Goal: Transaction & Acquisition: Book appointment/travel/reservation

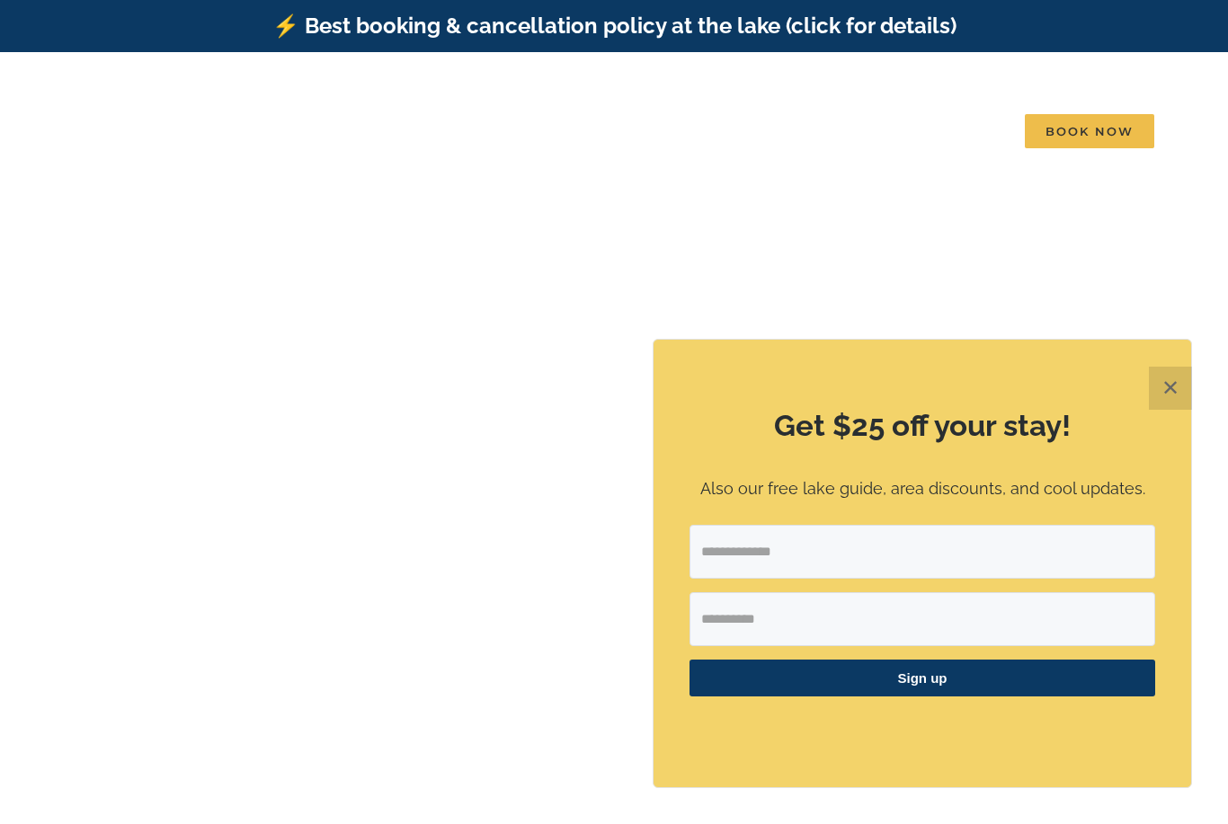
click at [1153, 384] on button "✕" at bounding box center [1169, 388] width 43 height 43
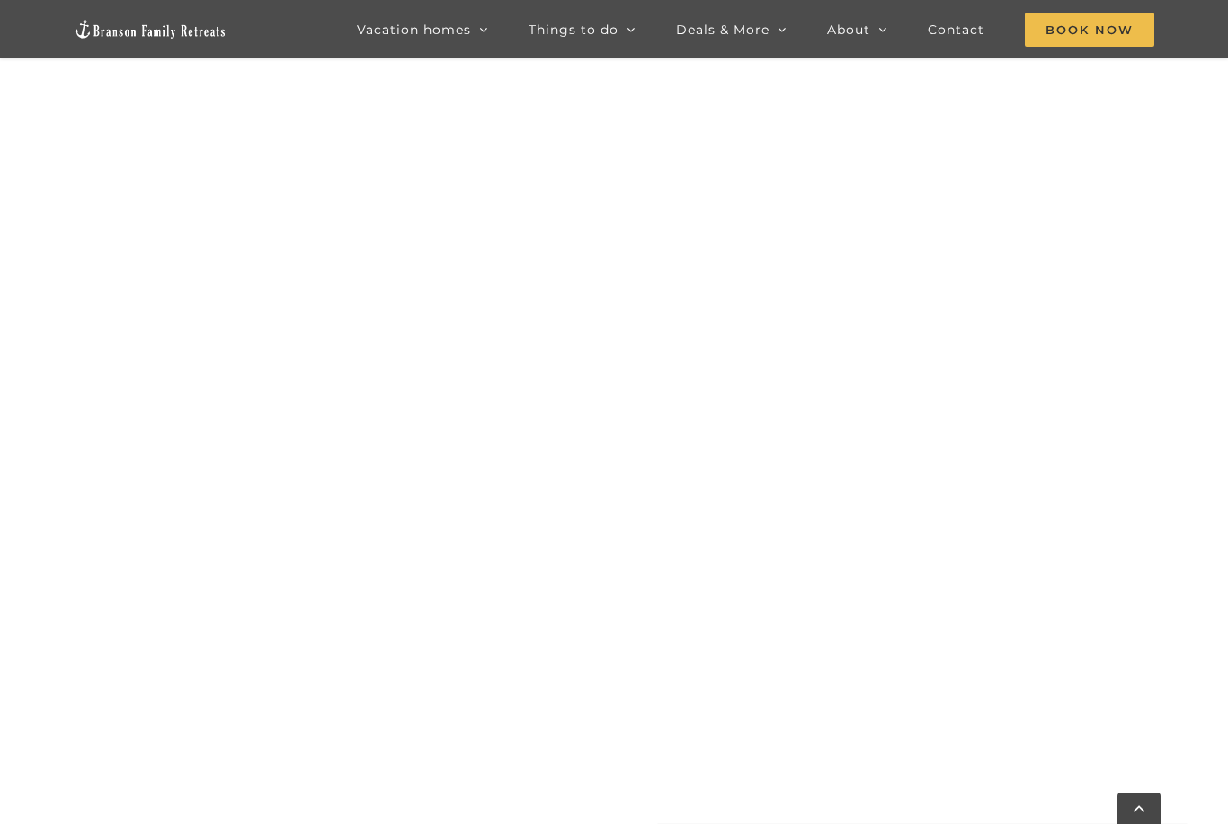
scroll to position [1713, 0]
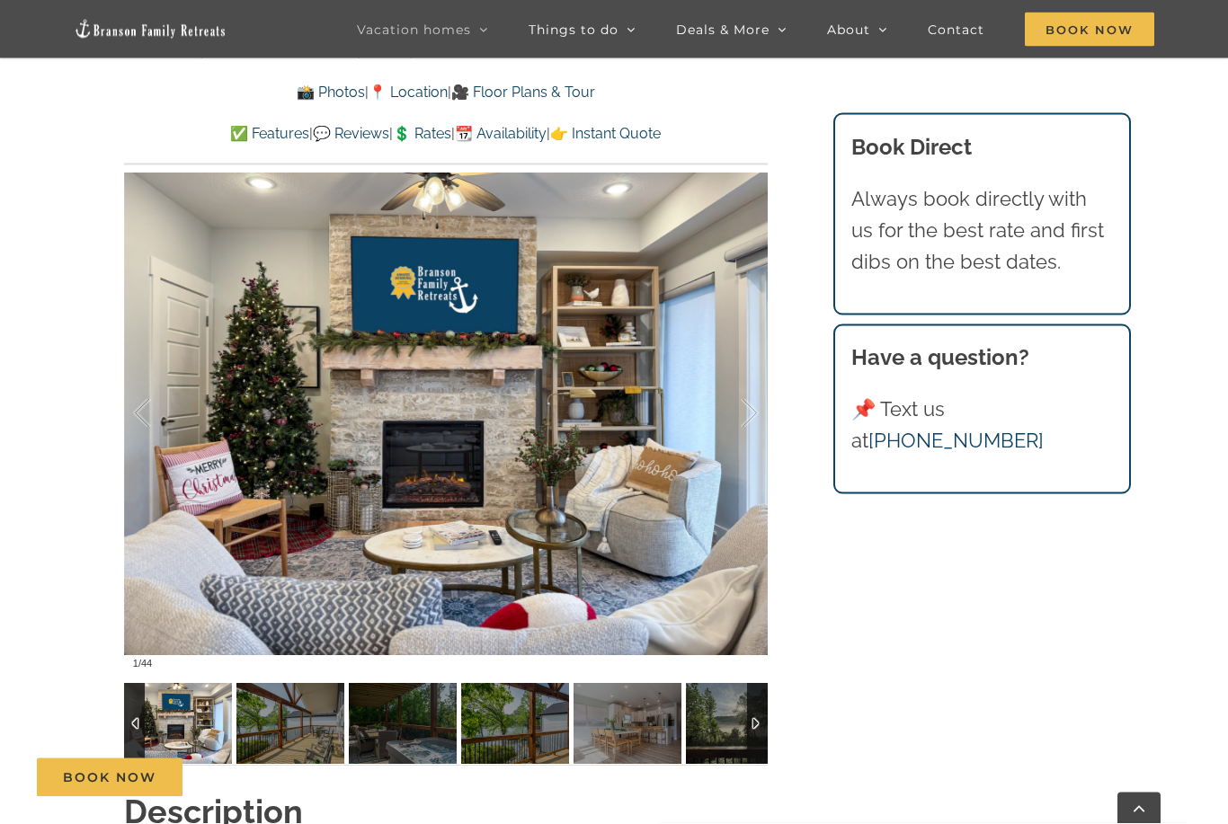
scroll to position [1246, 0]
click at [740, 416] on div at bounding box center [731, 413] width 56 height 111
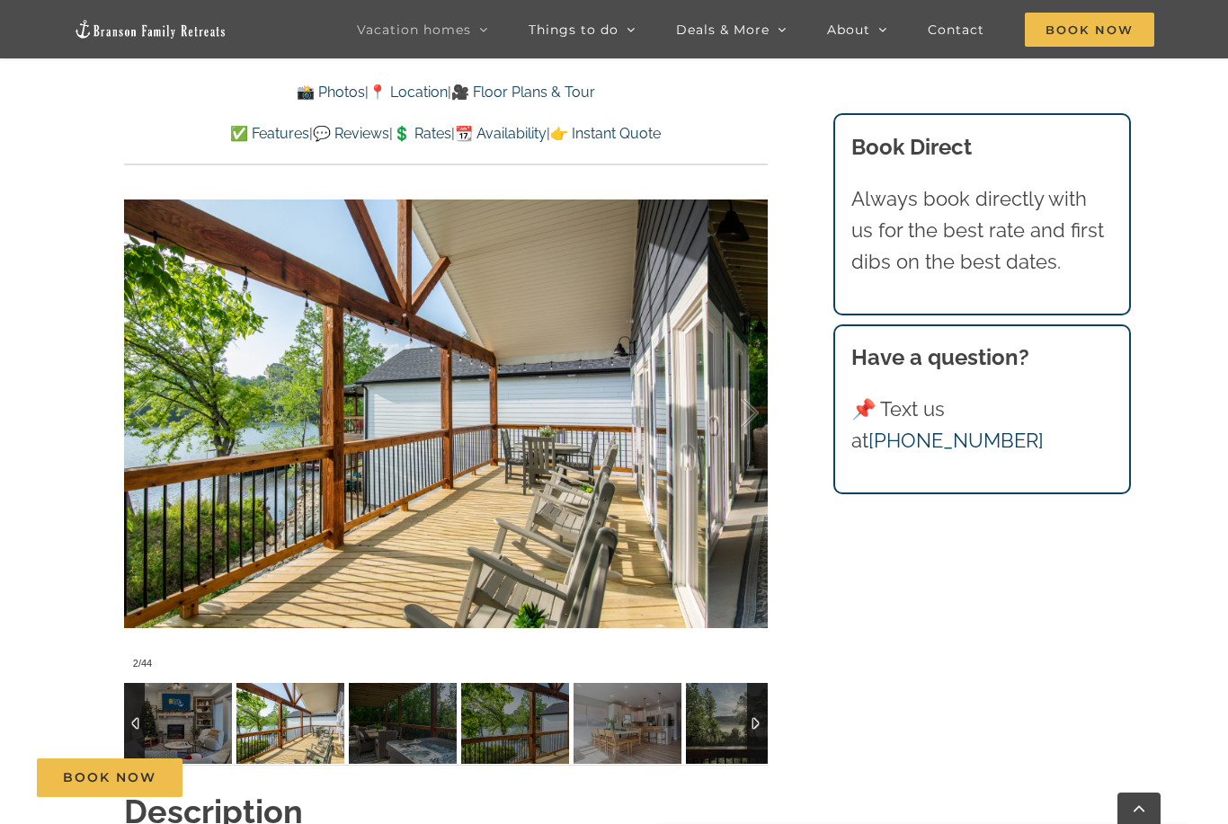
click at [749, 413] on div at bounding box center [731, 413] width 56 height 111
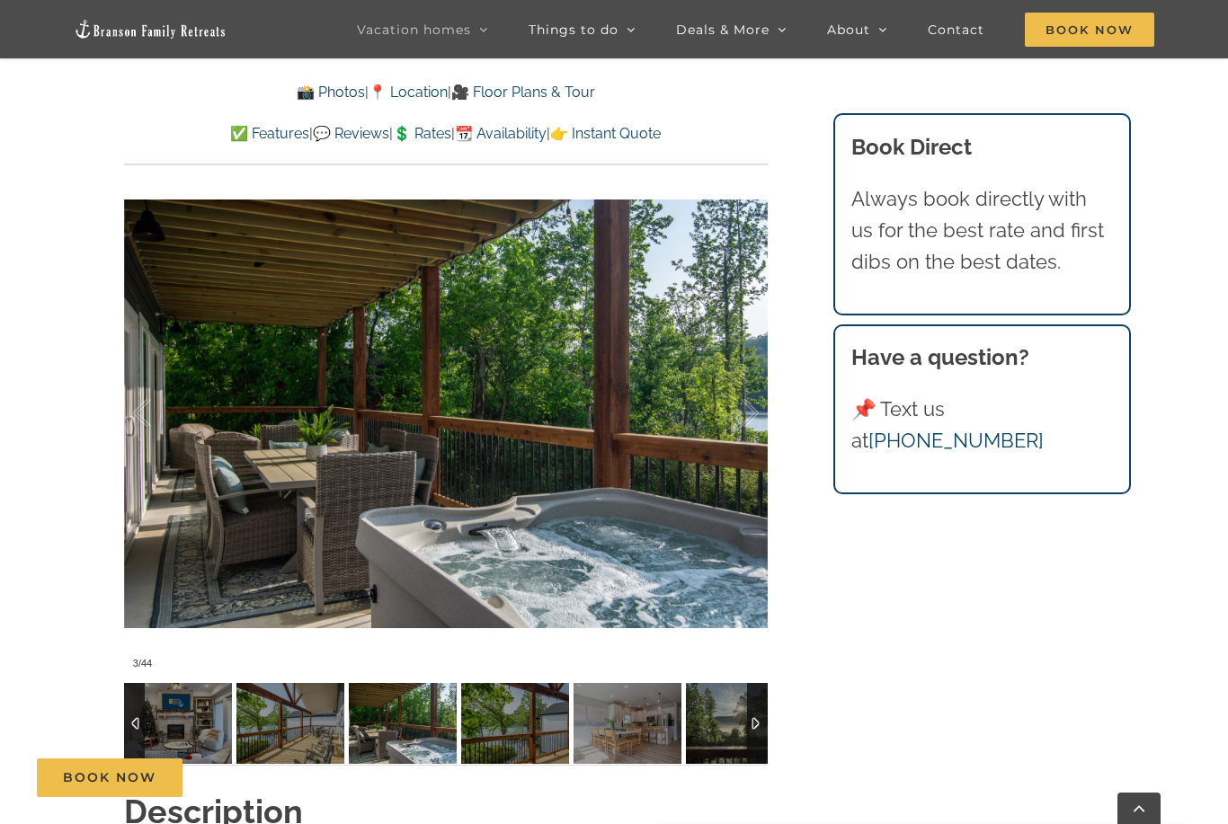
click at [750, 412] on div at bounding box center [731, 413] width 56 height 111
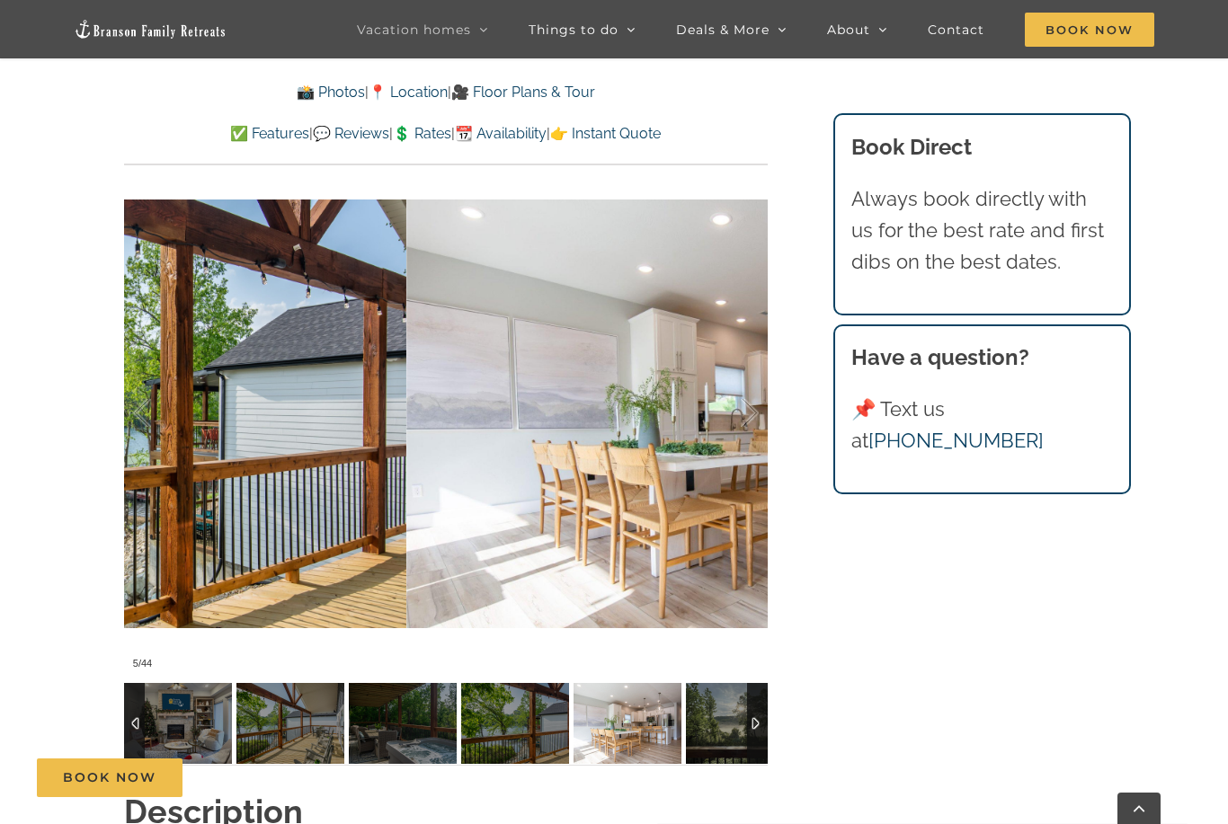
click at [749, 416] on div at bounding box center [731, 413] width 56 height 111
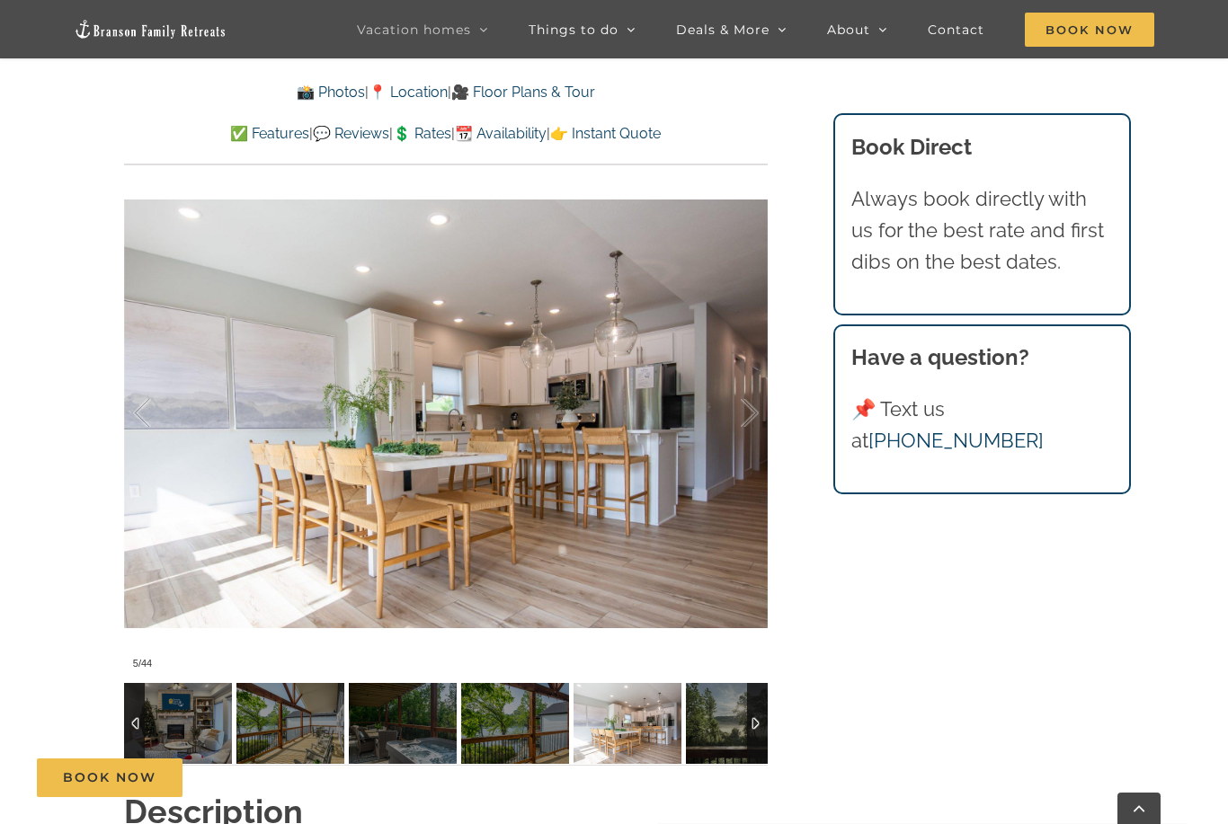
click at [744, 421] on div at bounding box center [731, 413] width 56 height 111
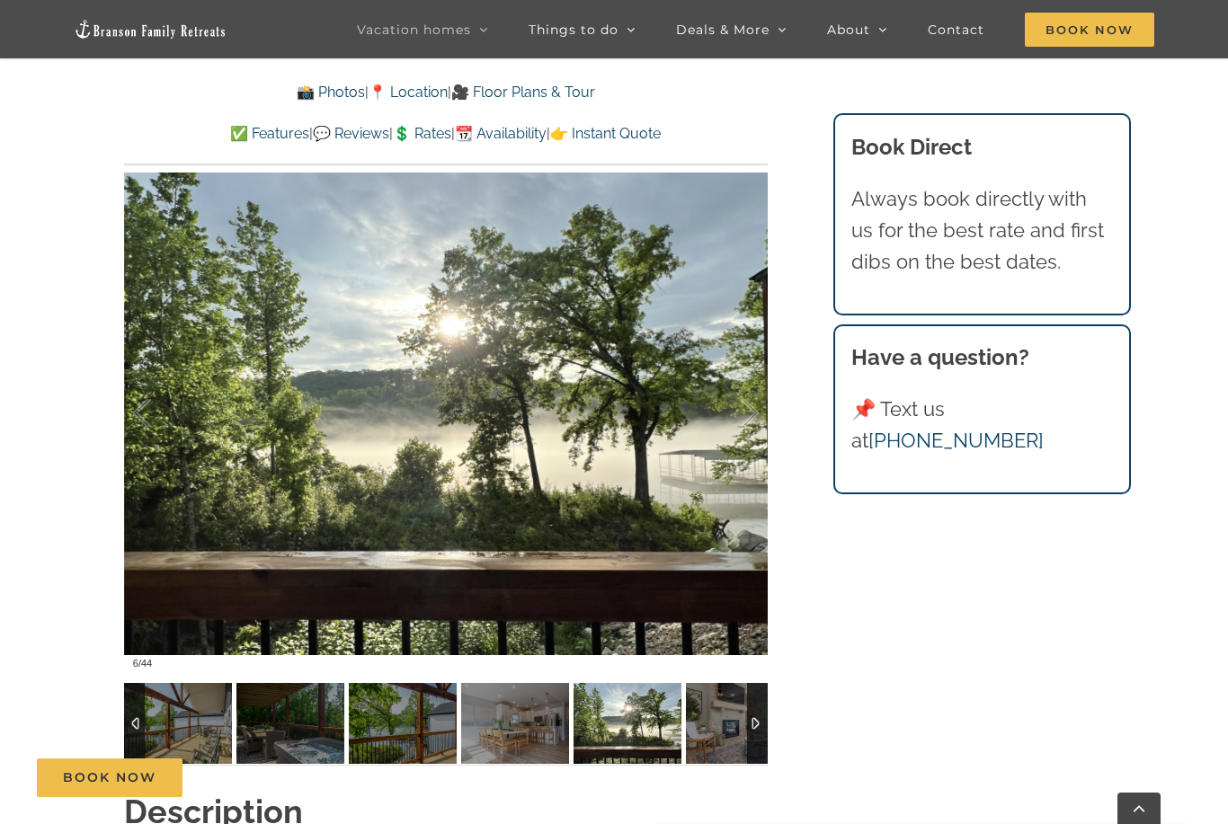
click at [744, 420] on div at bounding box center [731, 413] width 56 height 111
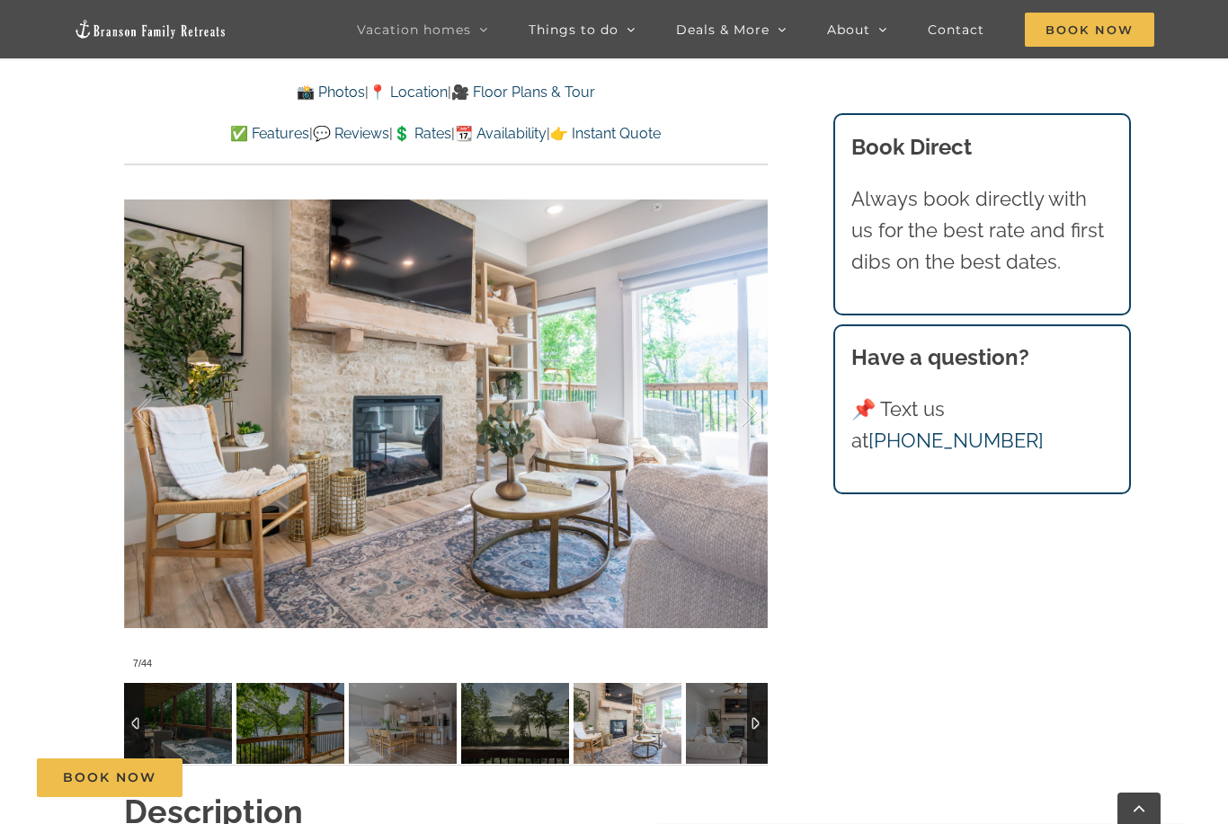
click at [748, 416] on div at bounding box center [731, 413] width 56 height 111
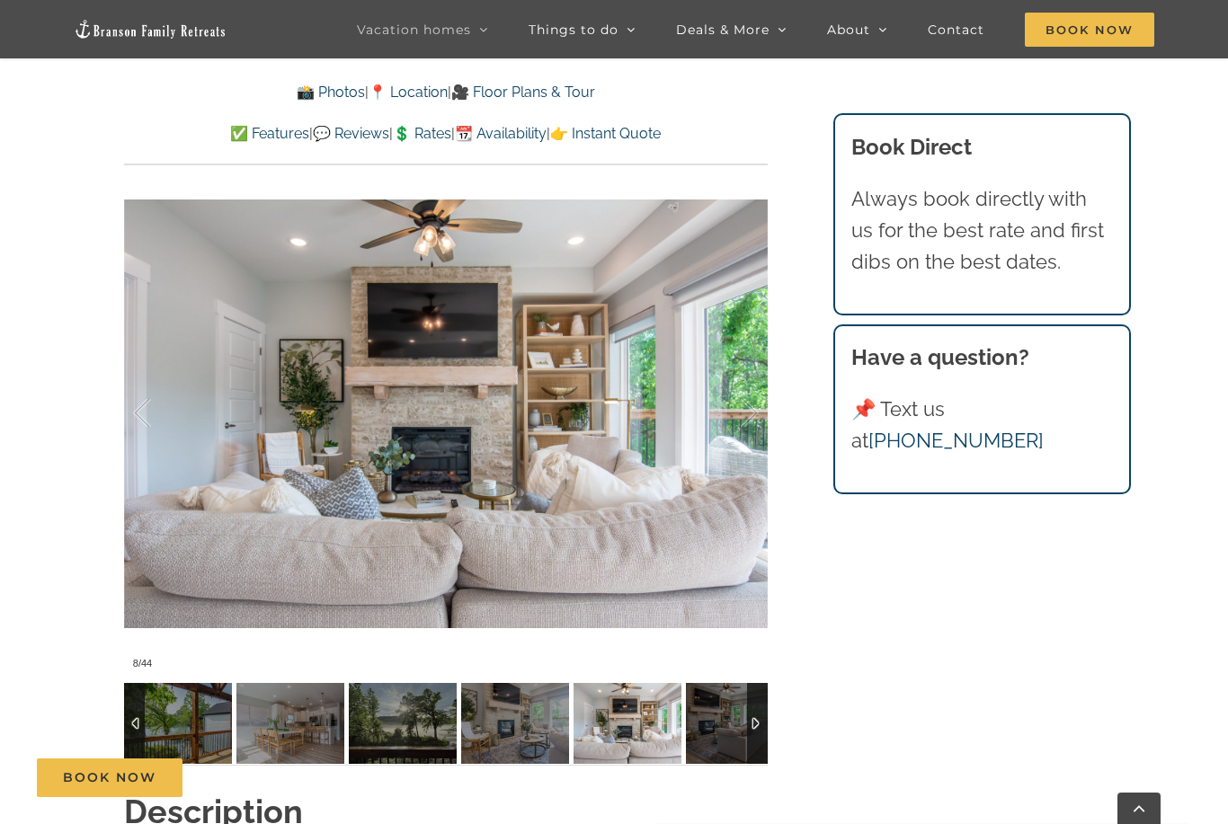
click at [746, 417] on div at bounding box center [731, 413] width 56 height 111
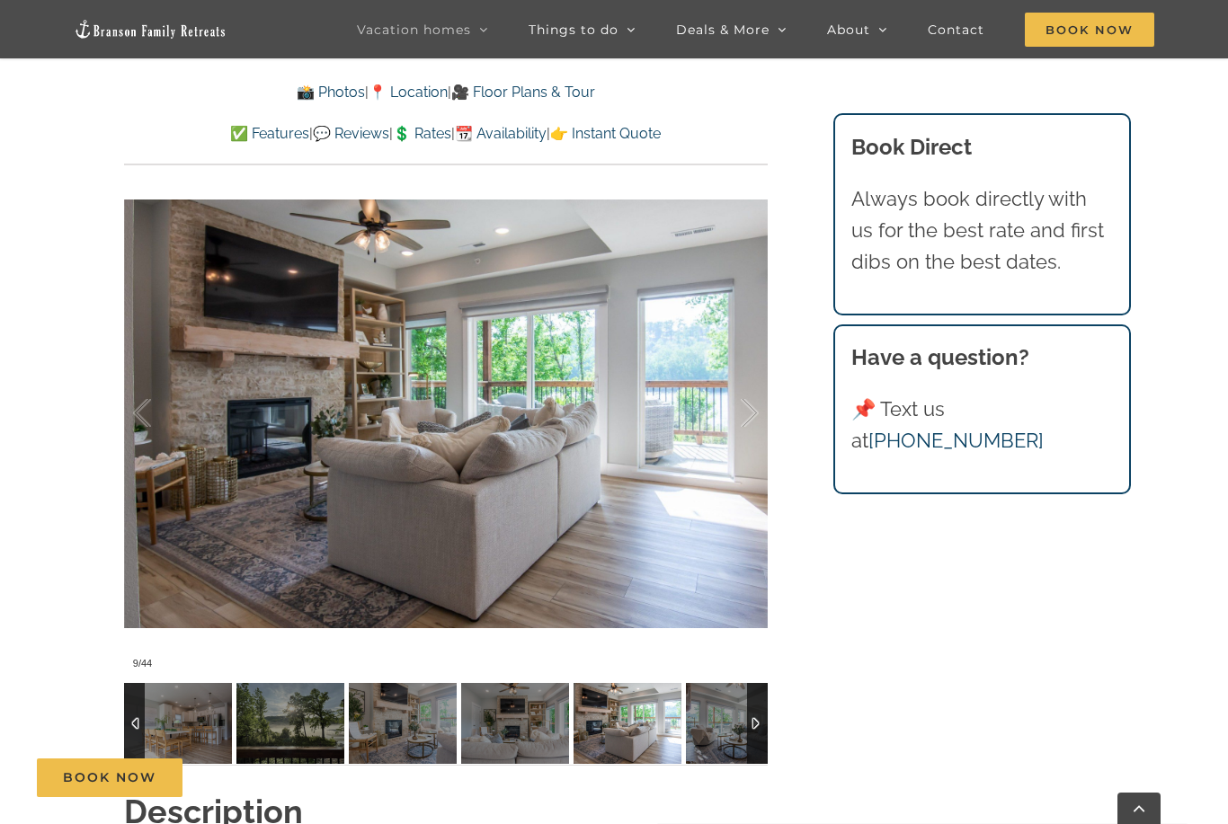
click at [743, 420] on div at bounding box center [731, 413] width 56 height 111
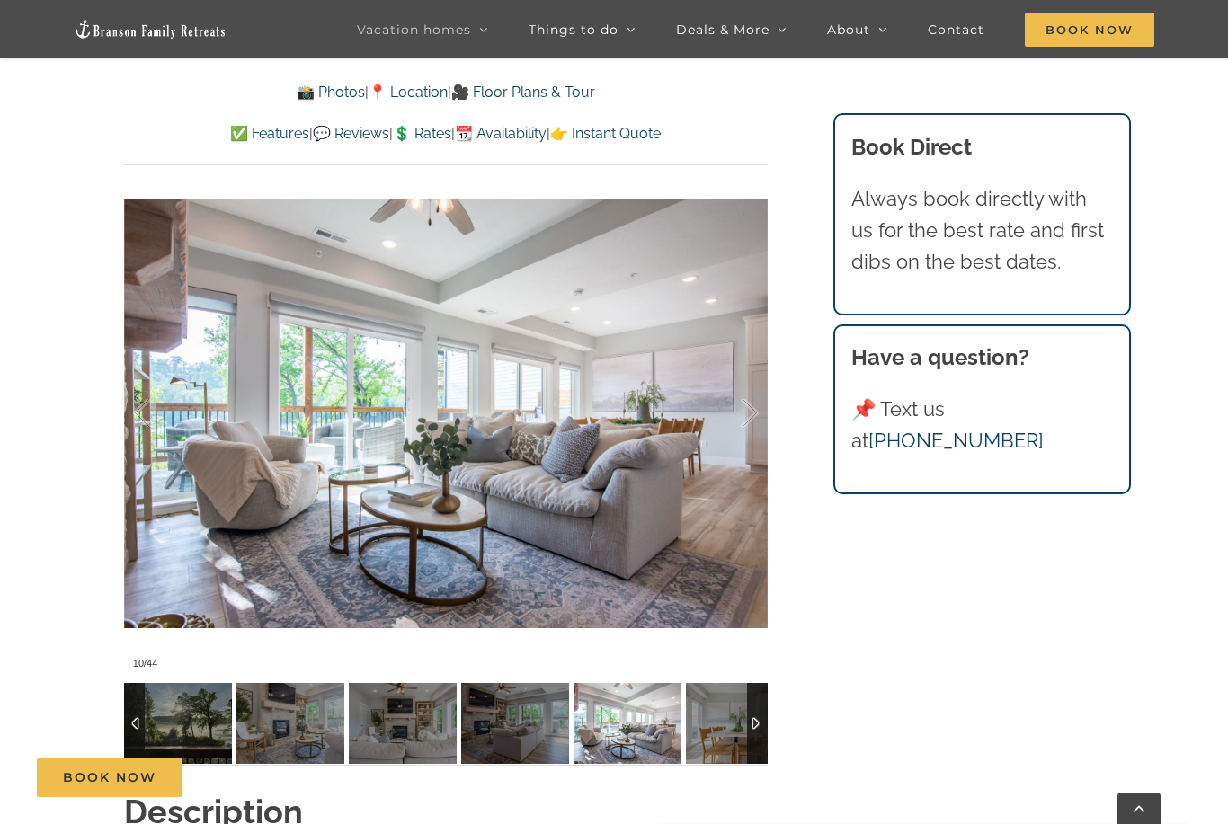
click at [743, 416] on div at bounding box center [731, 413] width 56 height 111
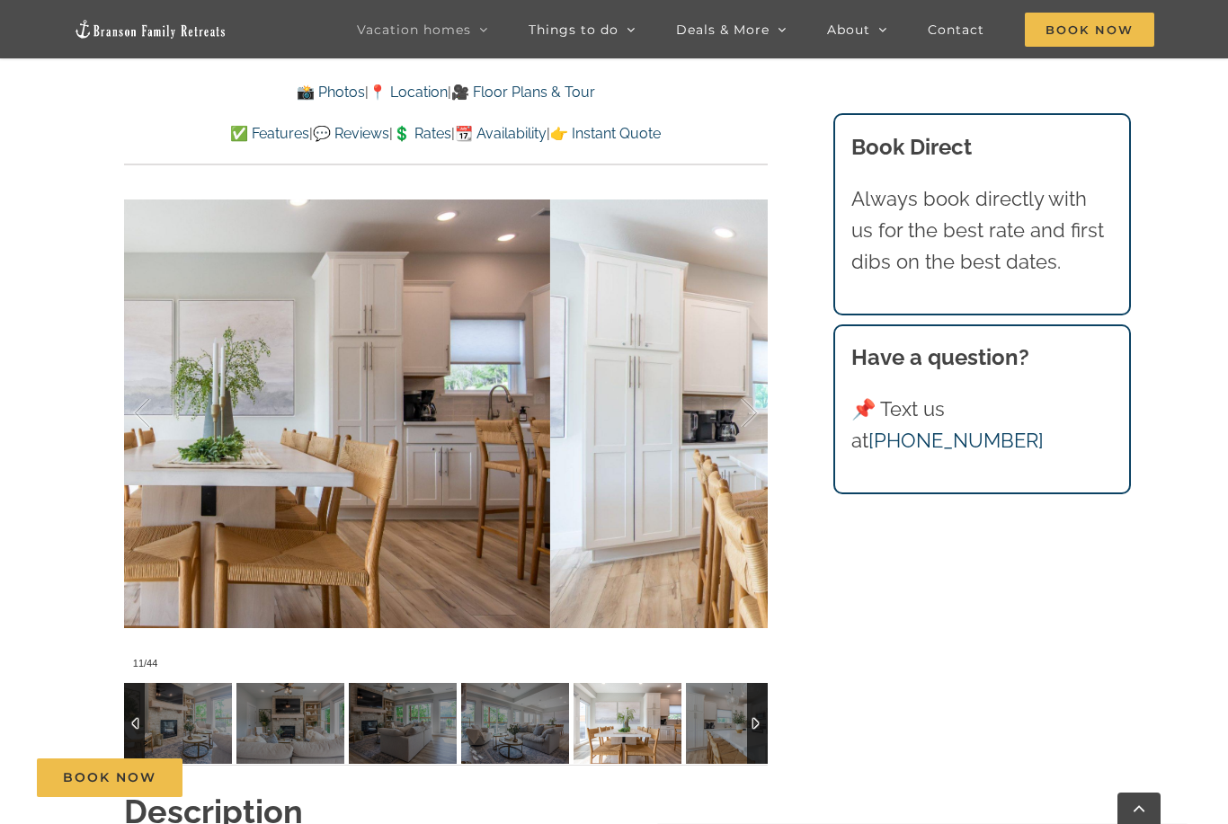
click at [747, 416] on div at bounding box center [731, 413] width 56 height 111
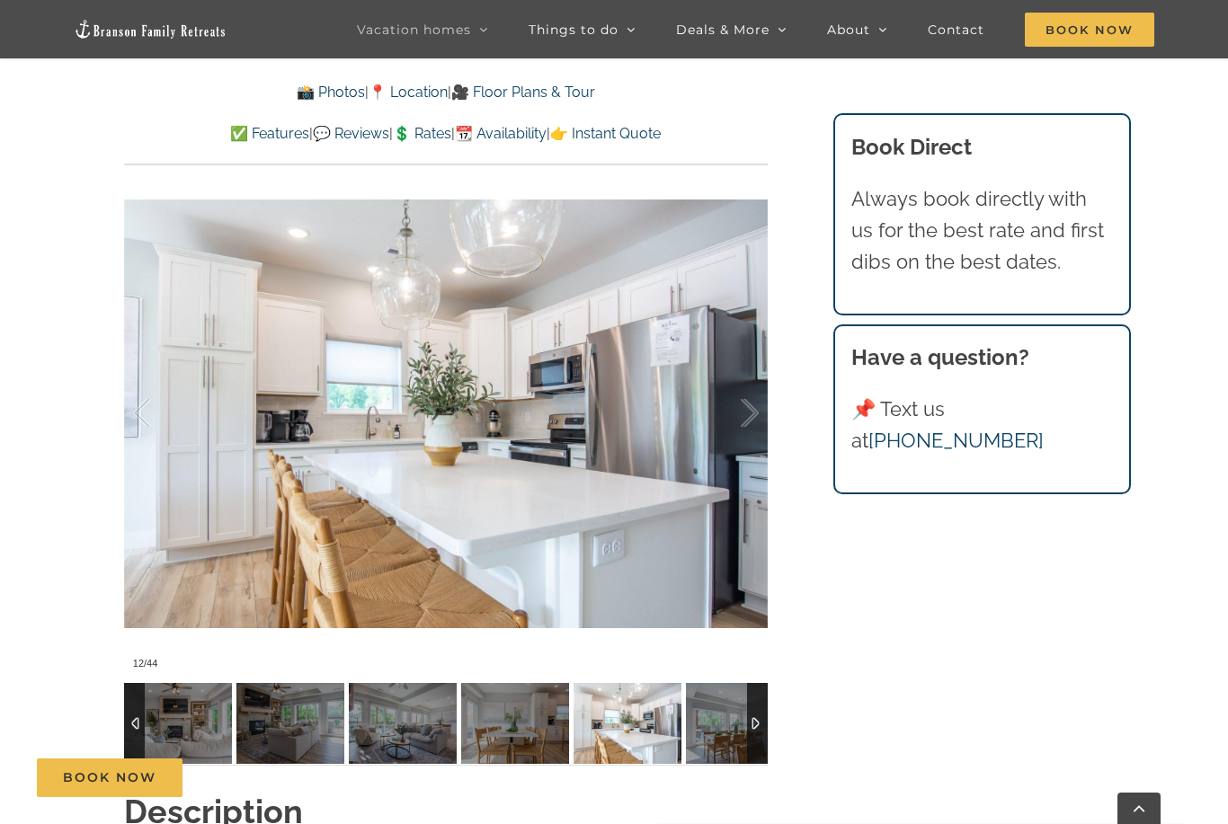
click at [749, 416] on div at bounding box center [731, 413] width 56 height 111
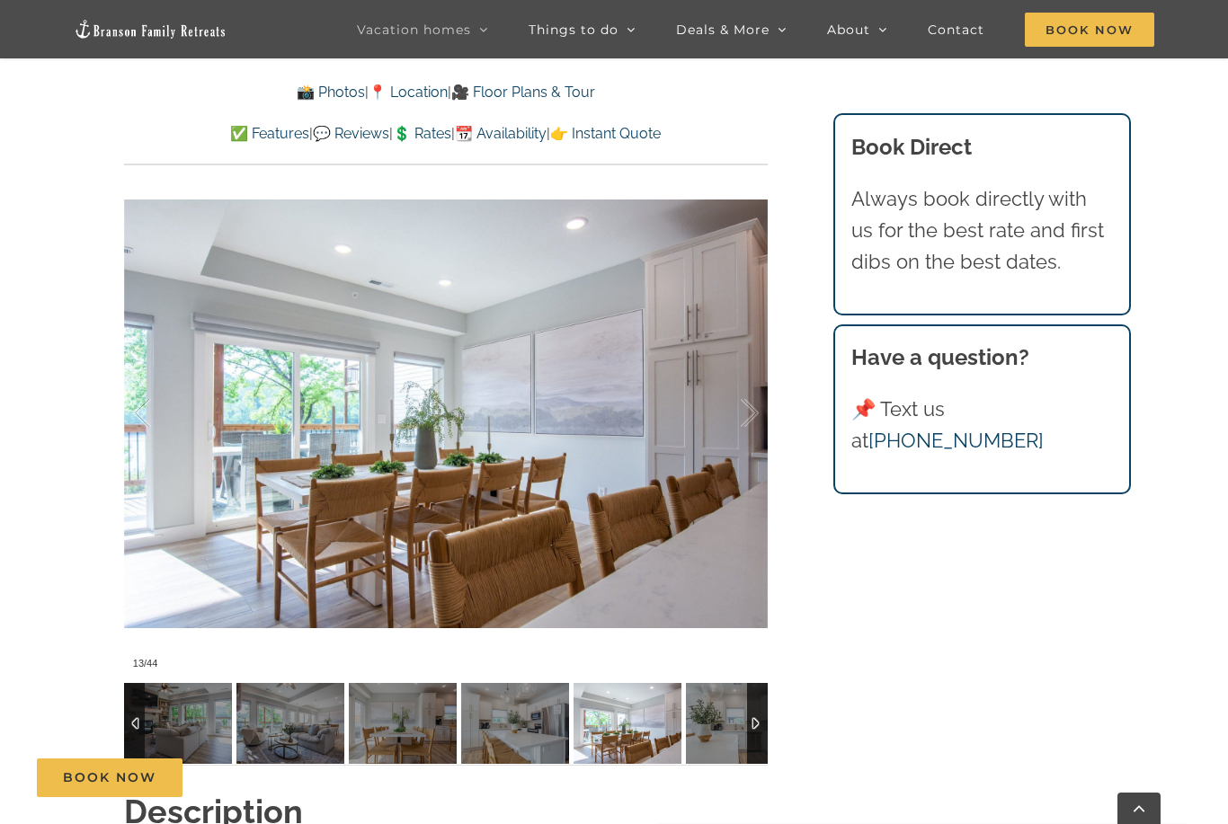
click at [747, 420] on div at bounding box center [731, 413] width 56 height 111
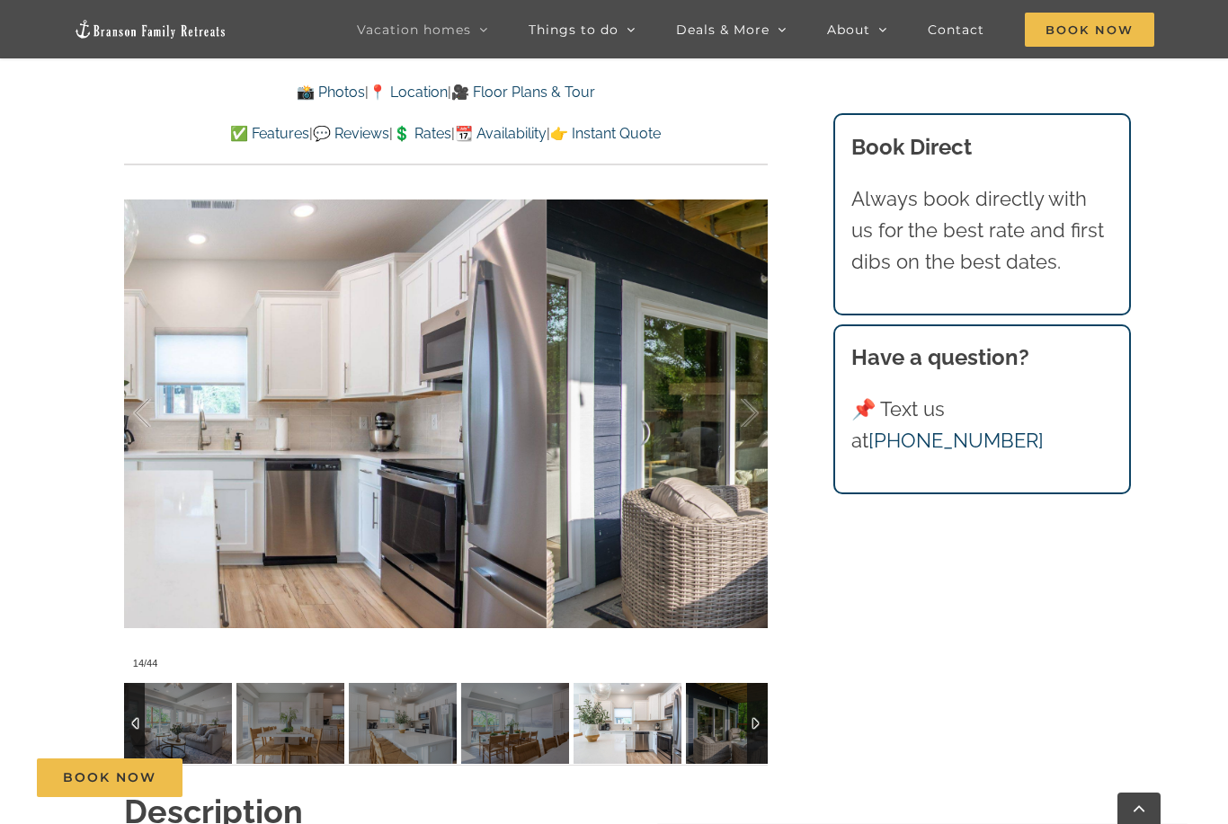
click at [744, 424] on div at bounding box center [731, 413] width 56 height 111
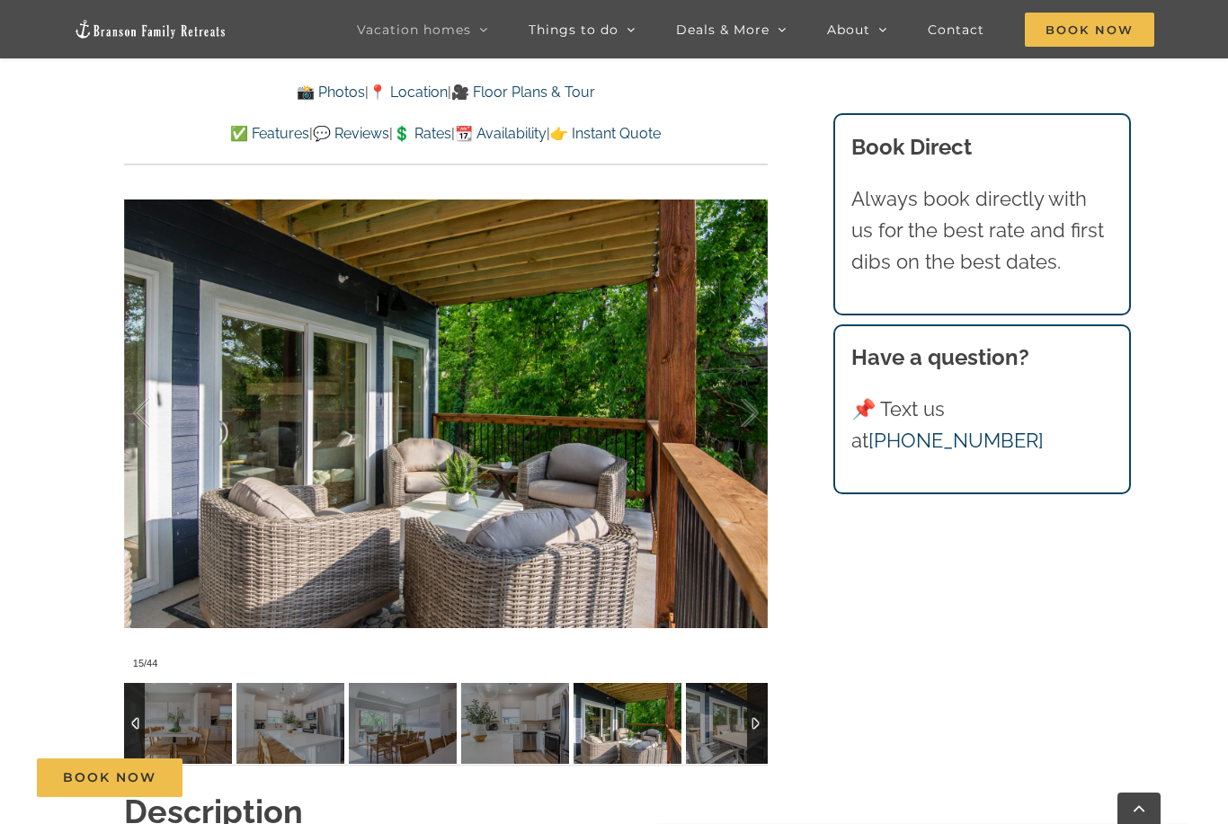
click at [743, 425] on div at bounding box center [731, 413] width 56 height 111
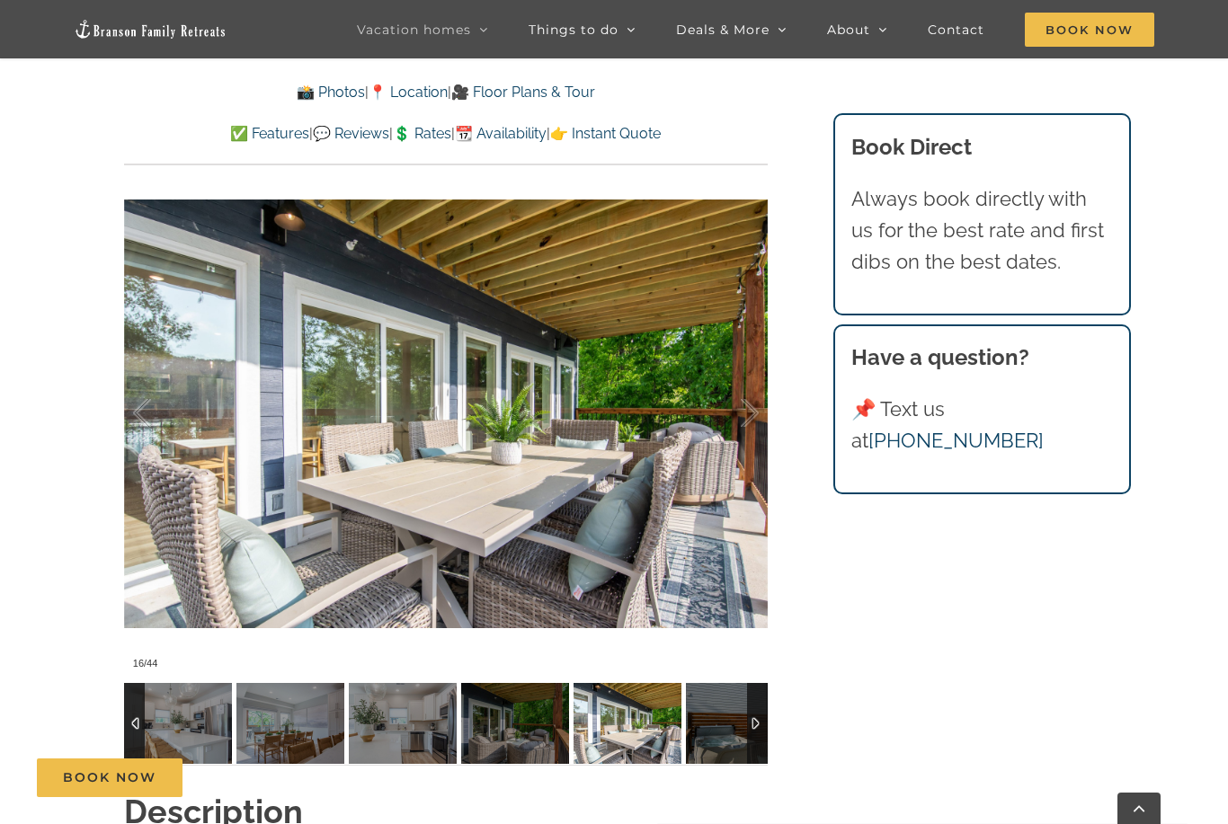
click at [748, 422] on div at bounding box center [731, 413] width 56 height 111
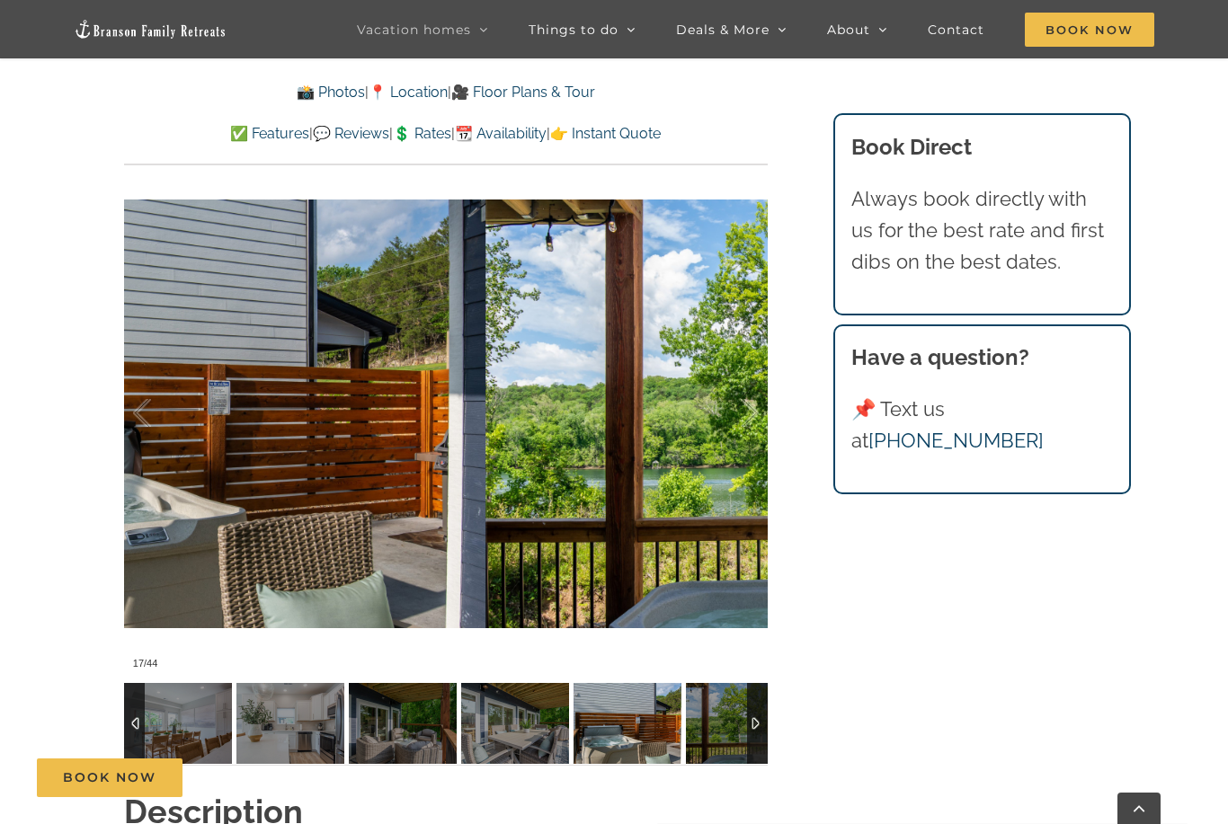
click at [749, 412] on div at bounding box center [731, 413] width 56 height 111
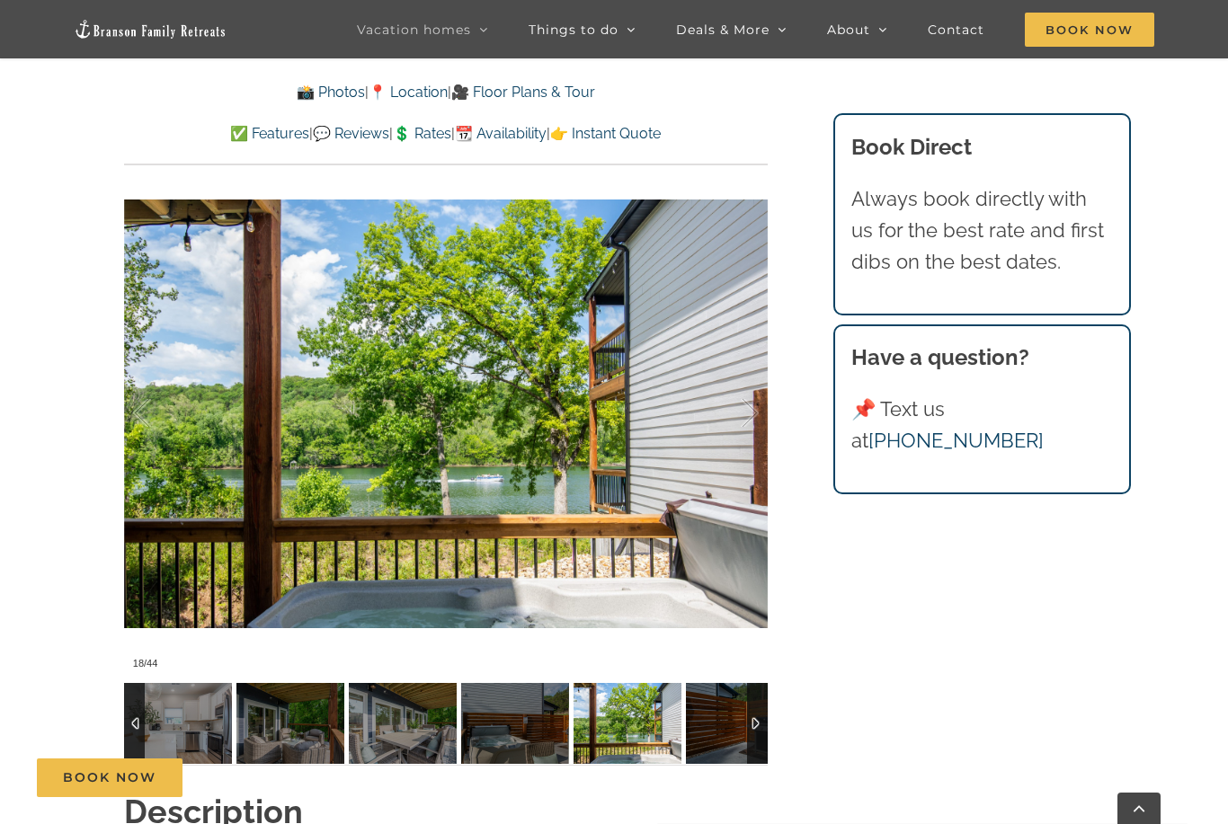
click at [745, 419] on div at bounding box center [731, 413] width 56 height 111
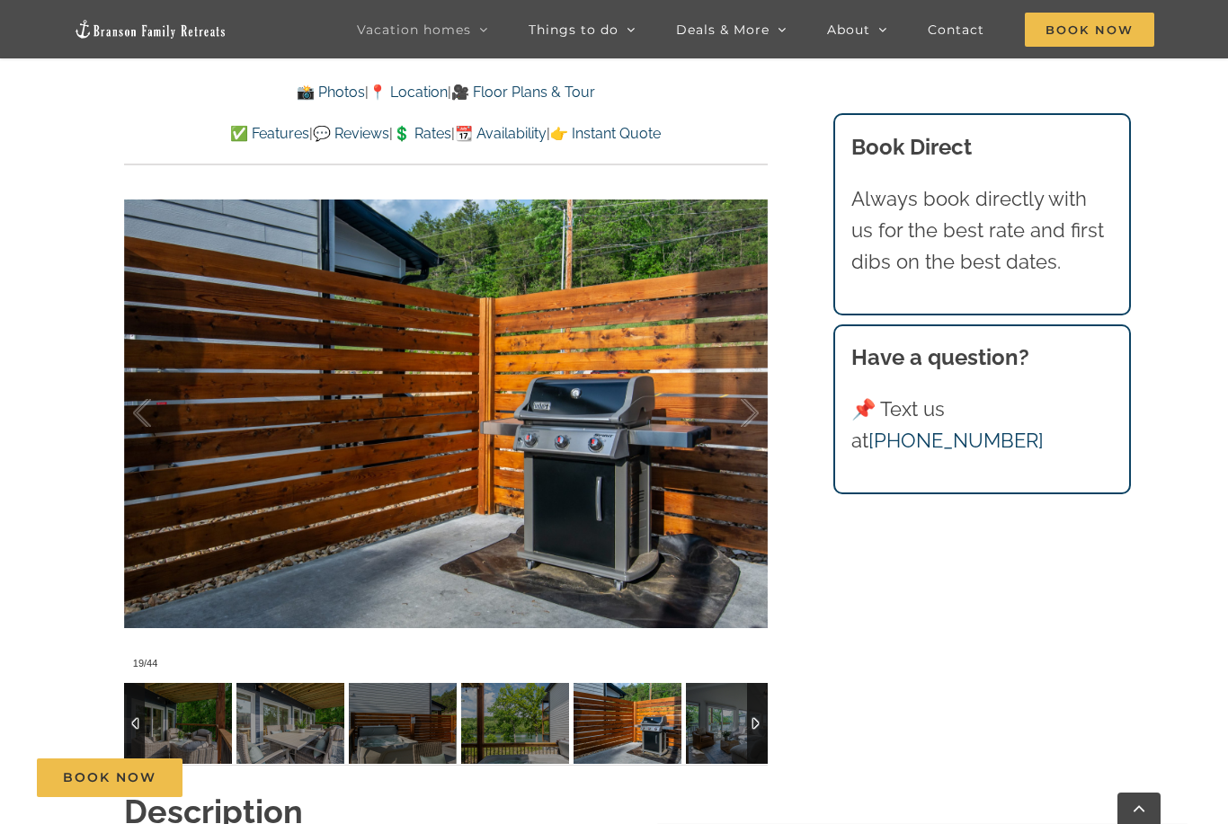
click at [747, 421] on div at bounding box center [731, 413] width 56 height 111
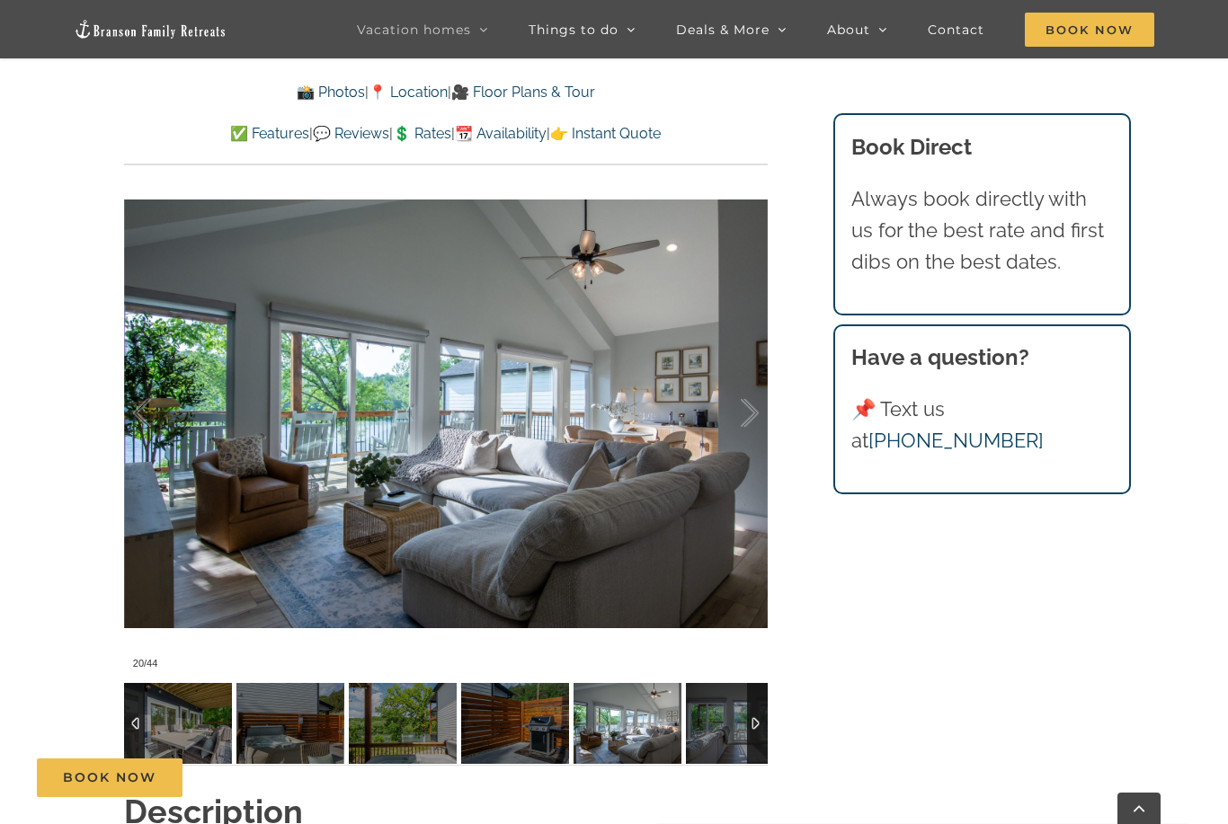
click at [749, 416] on div at bounding box center [731, 413] width 56 height 111
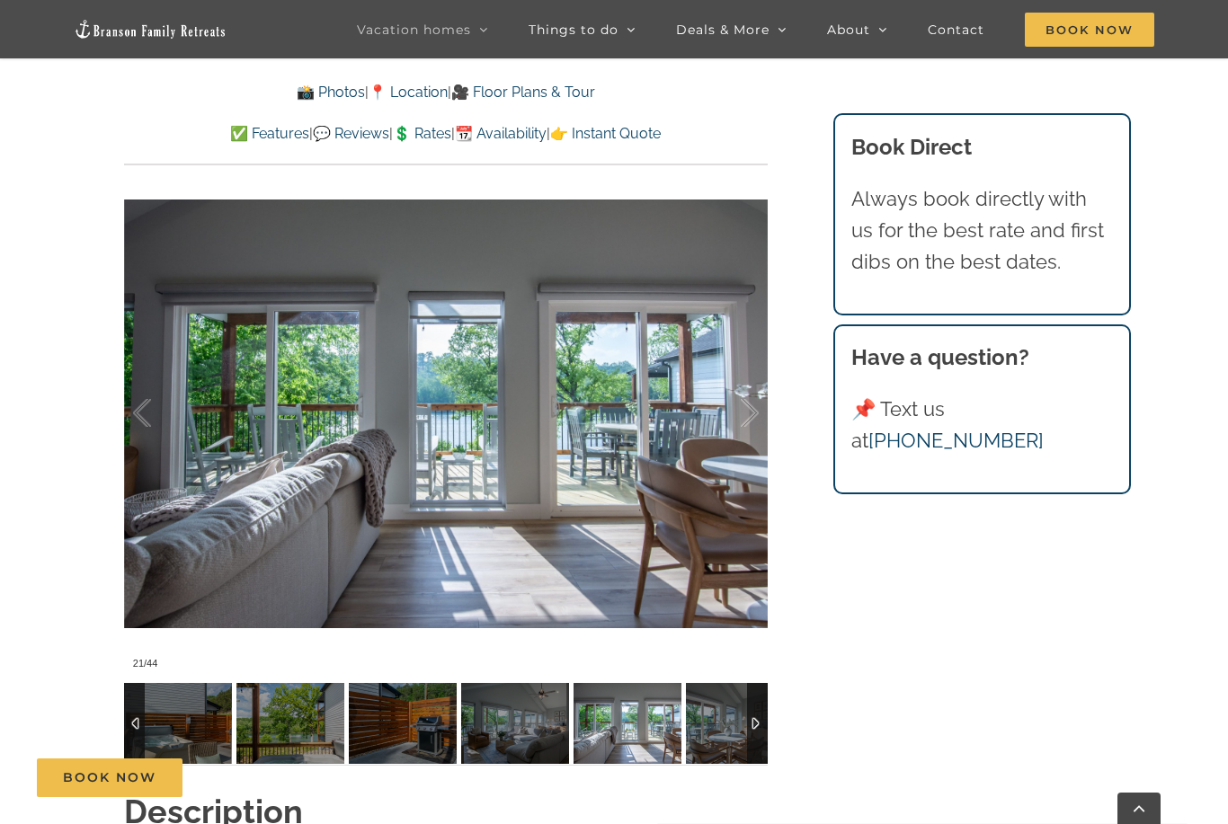
click at [749, 417] on div at bounding box center [731, 413] width 56 height 111
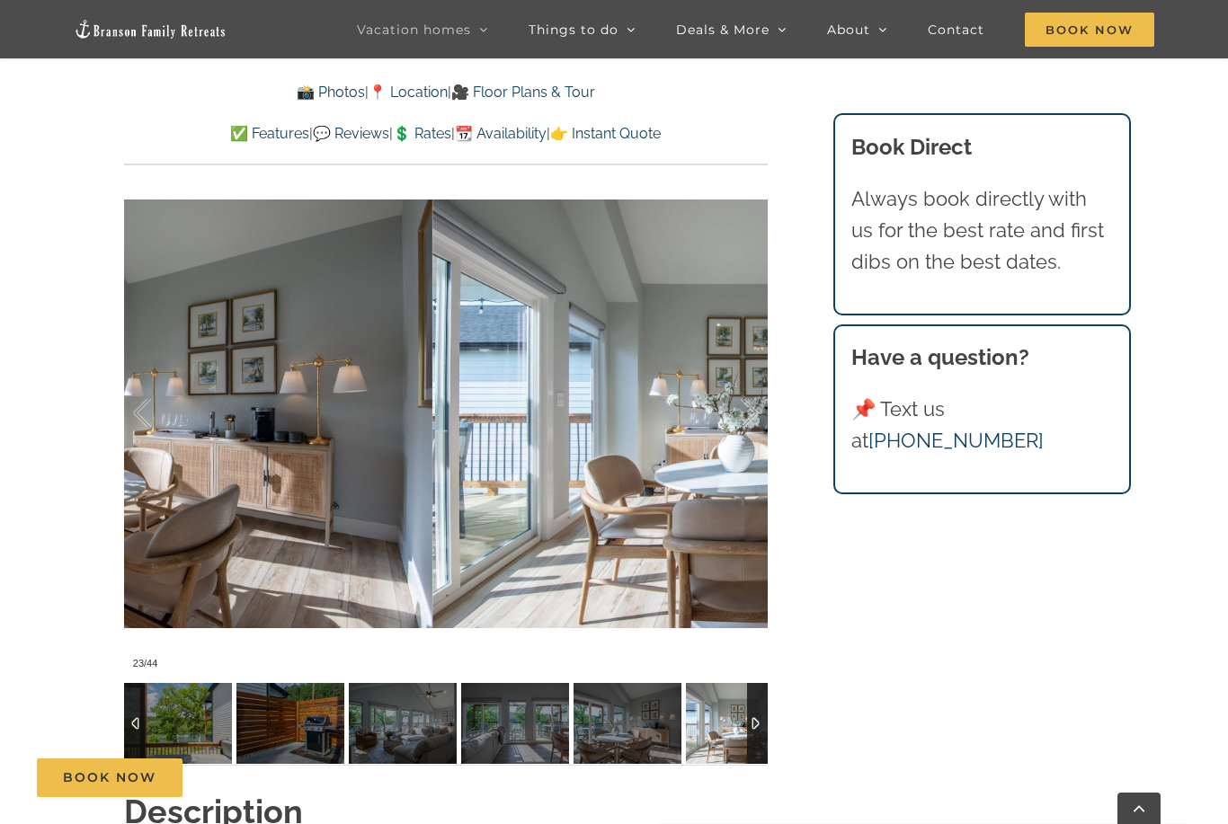
click at [745, 423] on div at bounding box center [731, 413] width 56 height 111
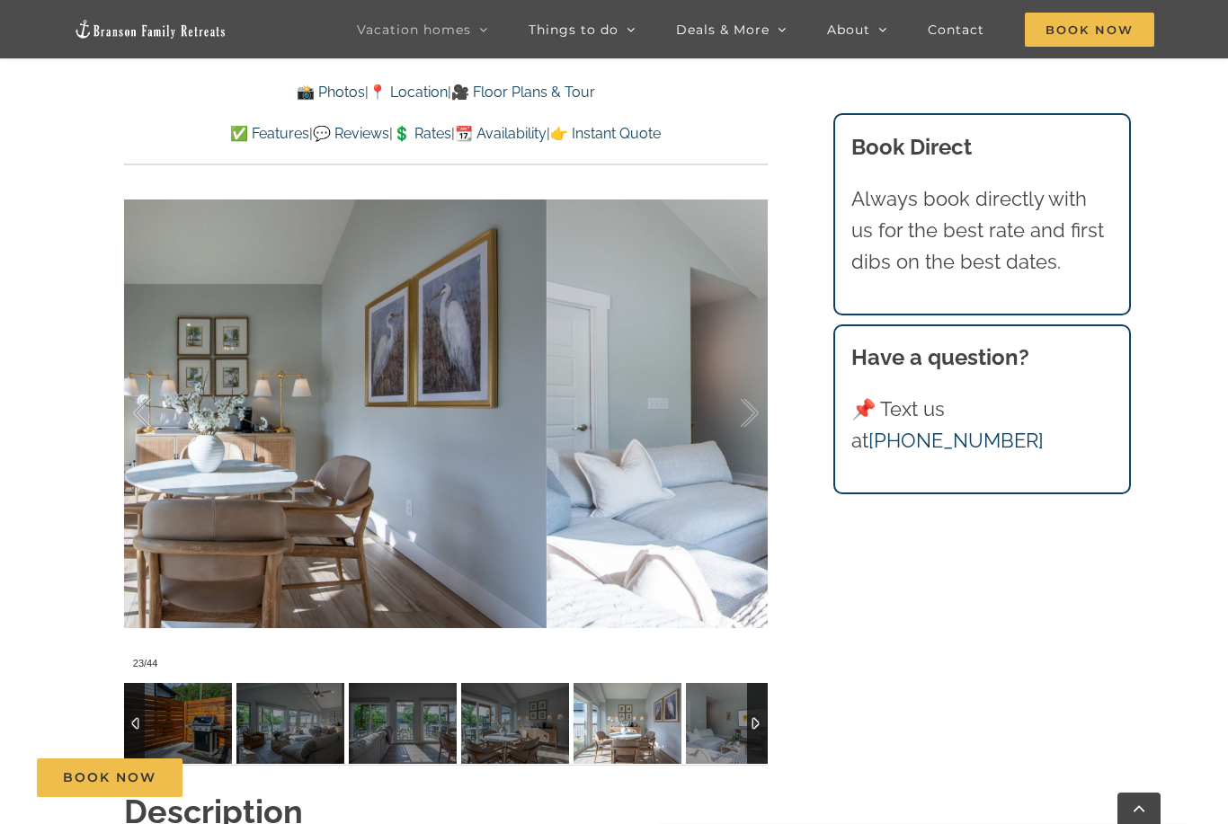
click at [750, 419] on div at bounding box center [731, 413] width 56 height 111
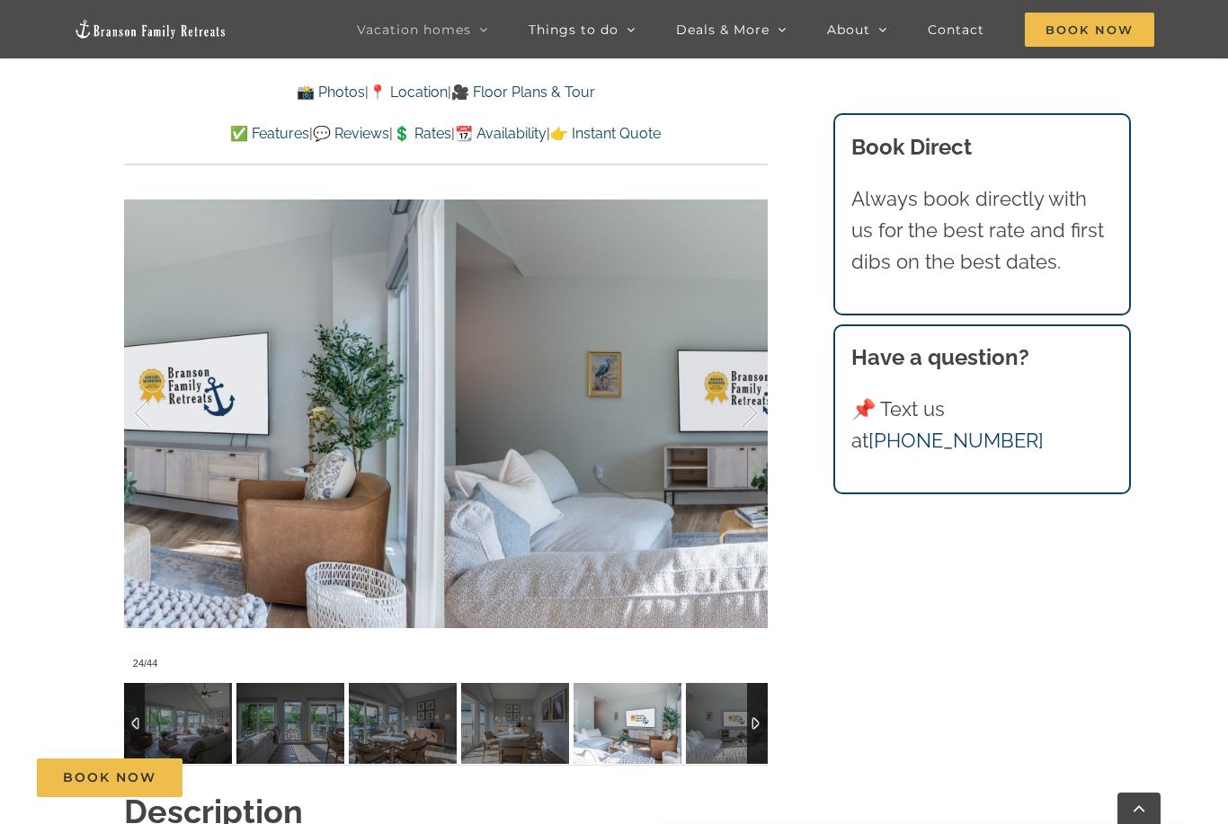
click at [749, 420] on div at bounding box center [731, 413] width 56 height 111
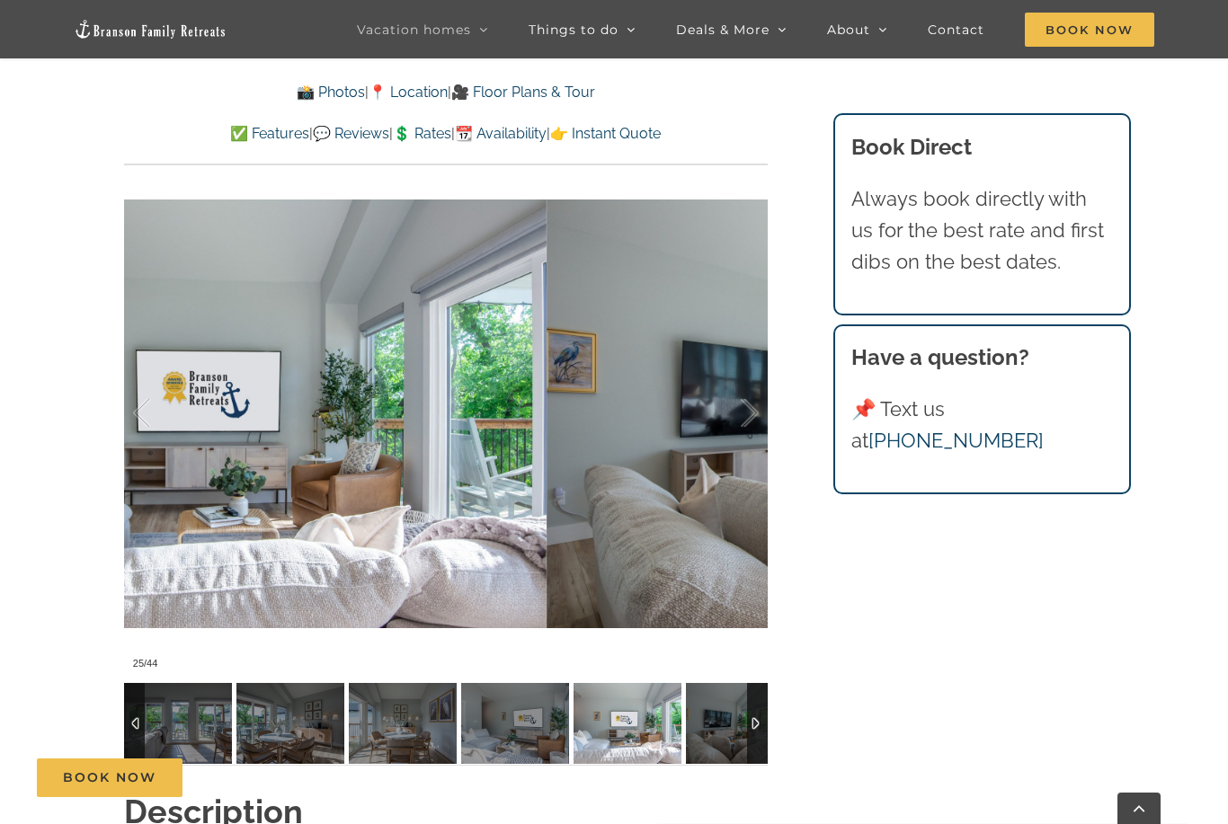
click at [748, 424] on div at bounding box center [731, 413] width 56 height 111
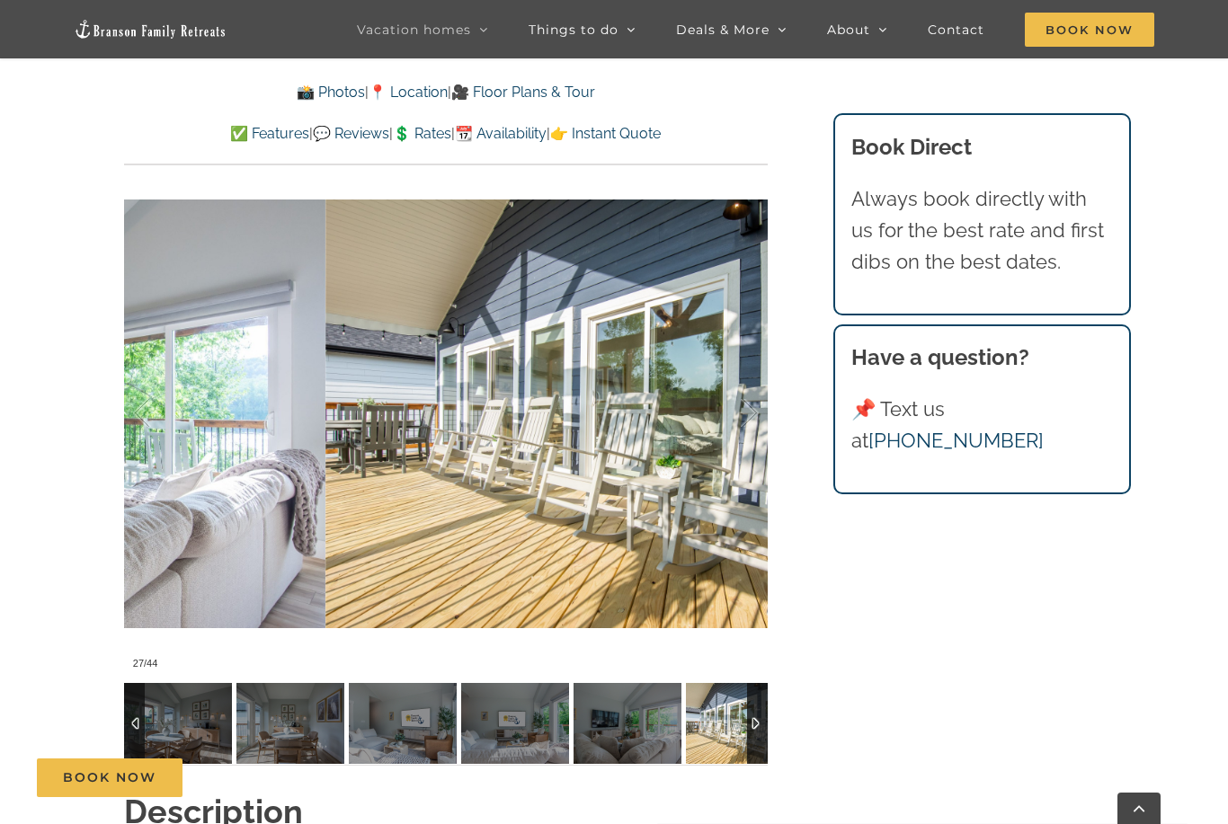
click at [748, 421] on div at bounding box center [731, 413] width 56 height 111
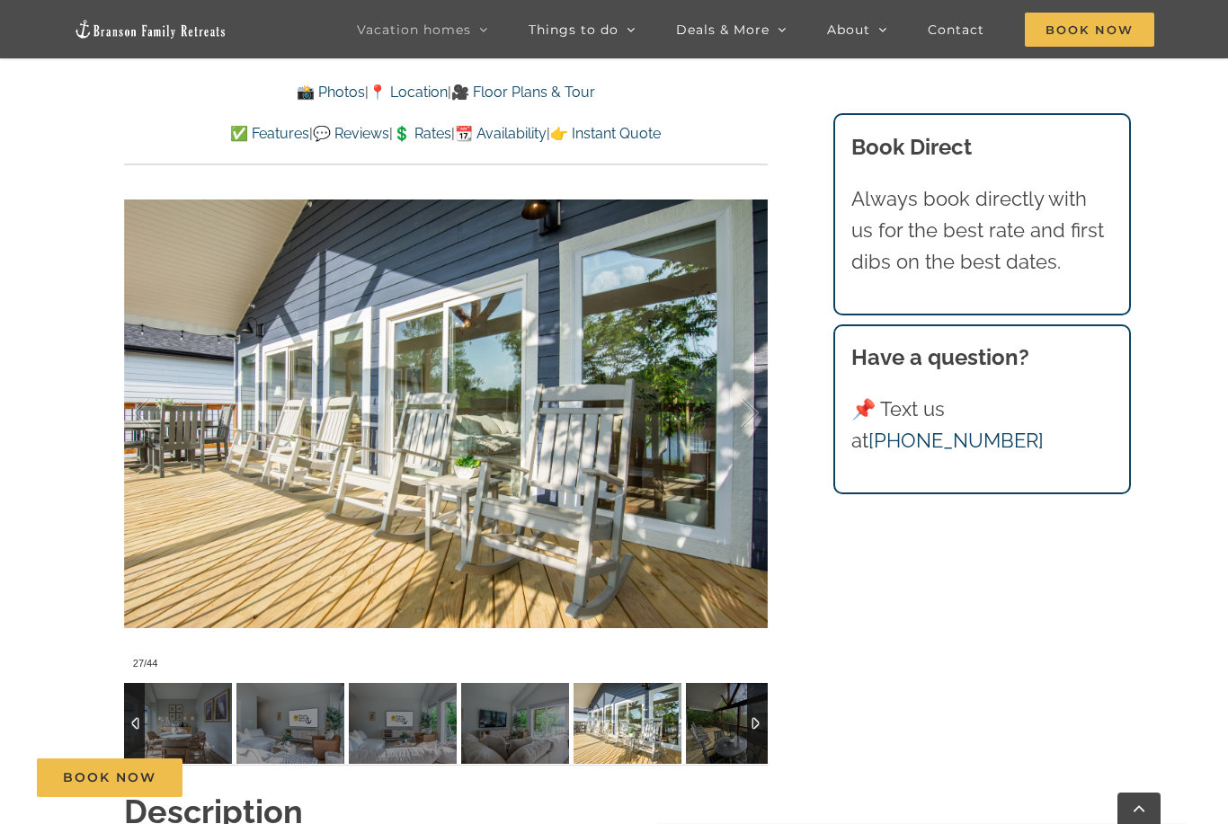
click at [750, 421] on div at bounding box center [731, 413] width 56 height 111
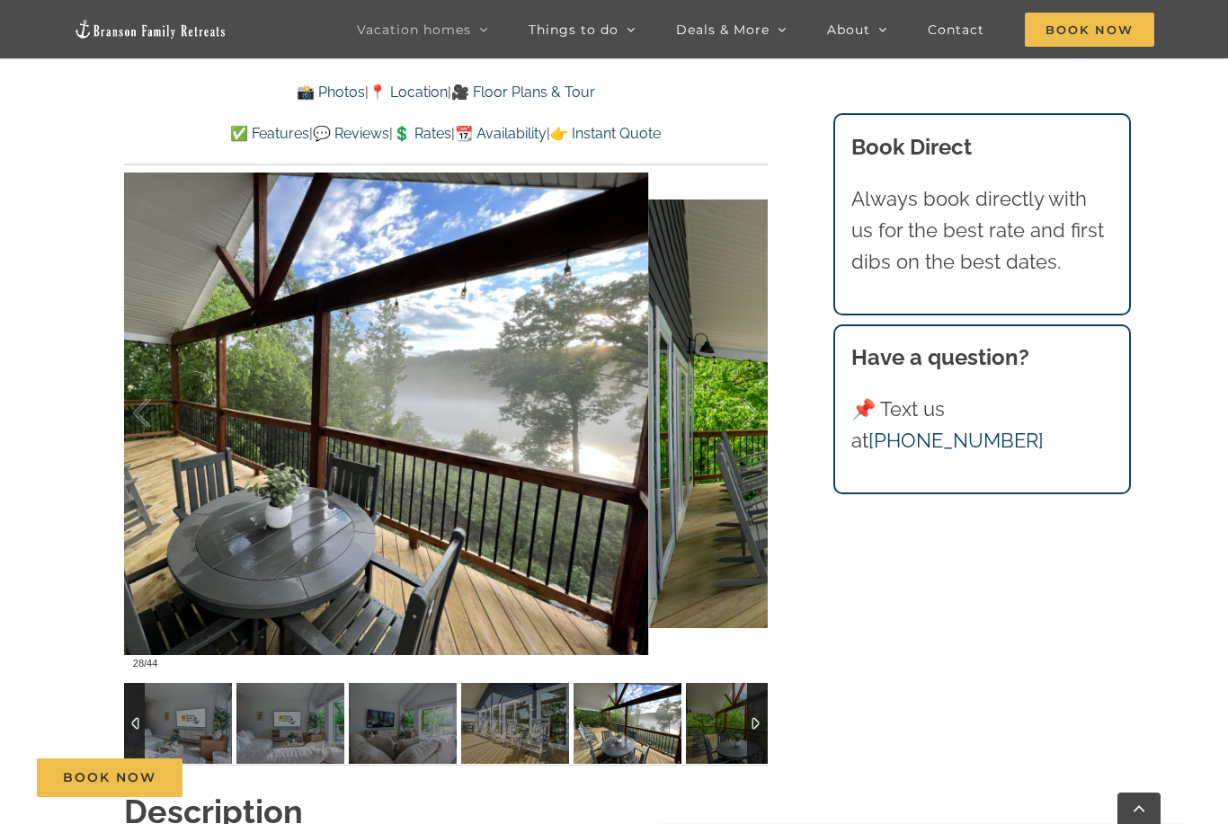
click at [747, 423] on div at bounding box center [731, 413] width 56 height 111
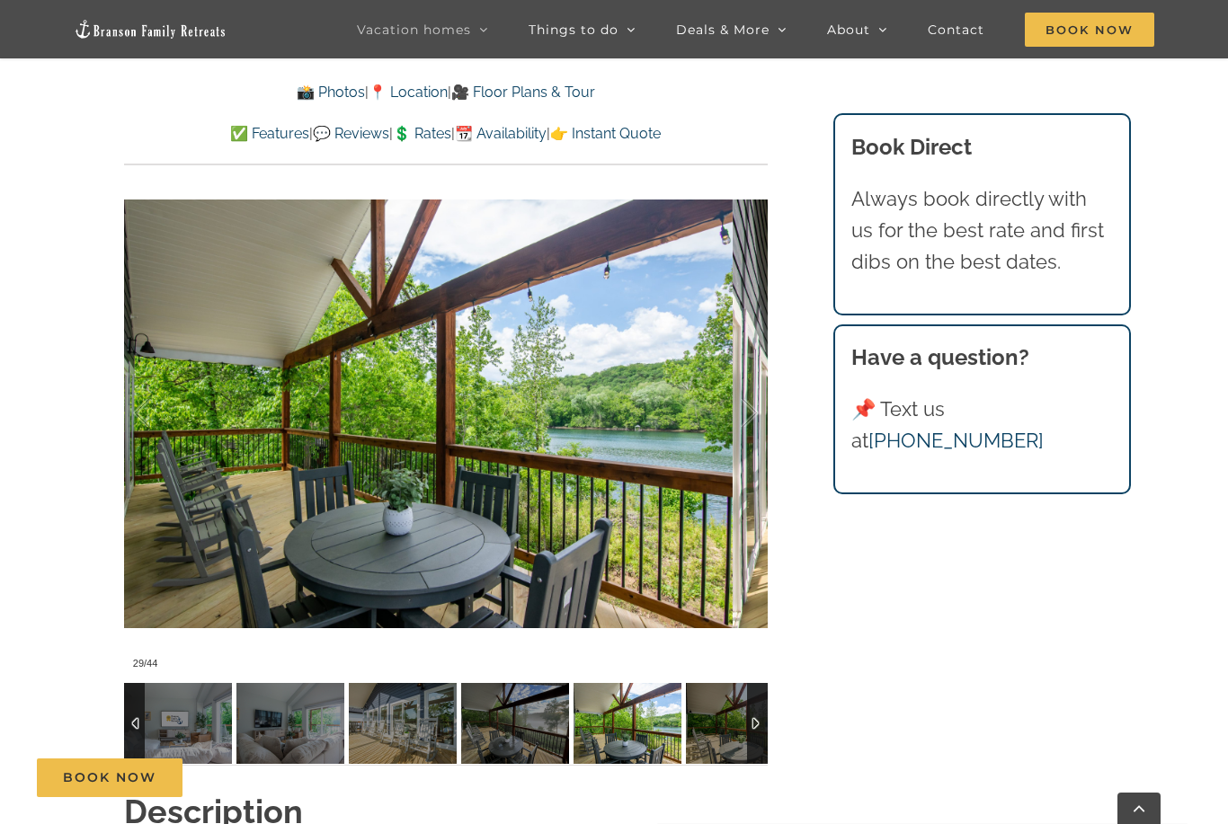
click at [749, 423] on div at bounding box center [731, 413] width 56 height 111
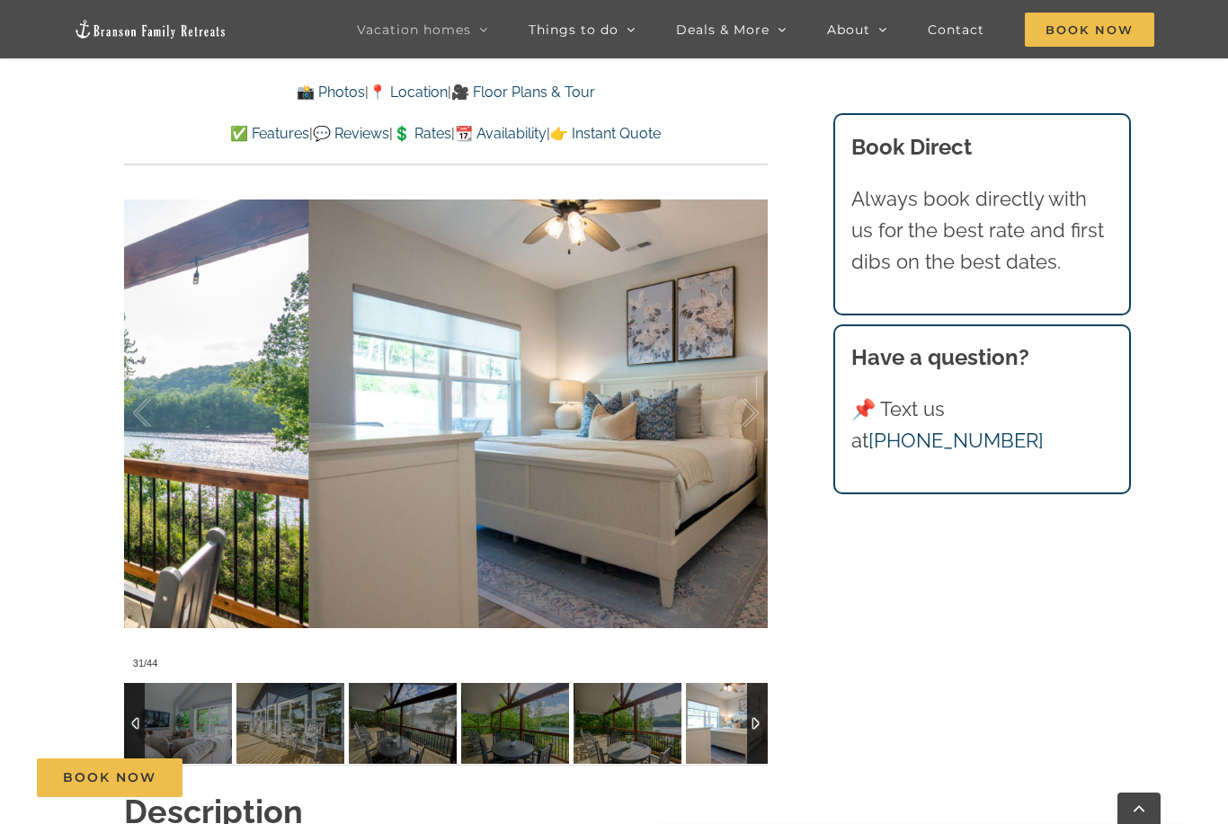
click at [758, 410] on div at bounding box center [731, 413] width 56 height 111
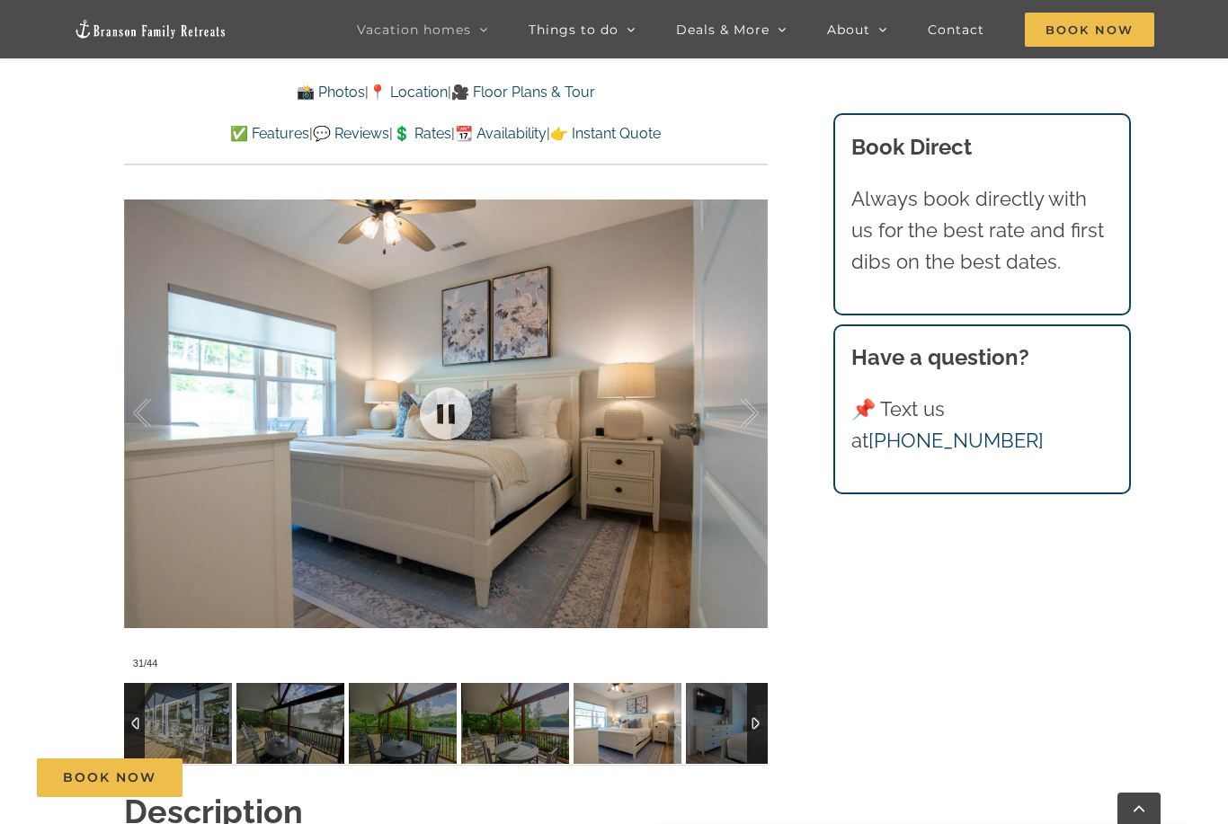
click at [757, 408] on div at bounding box center [731, 413] width 56 height 111
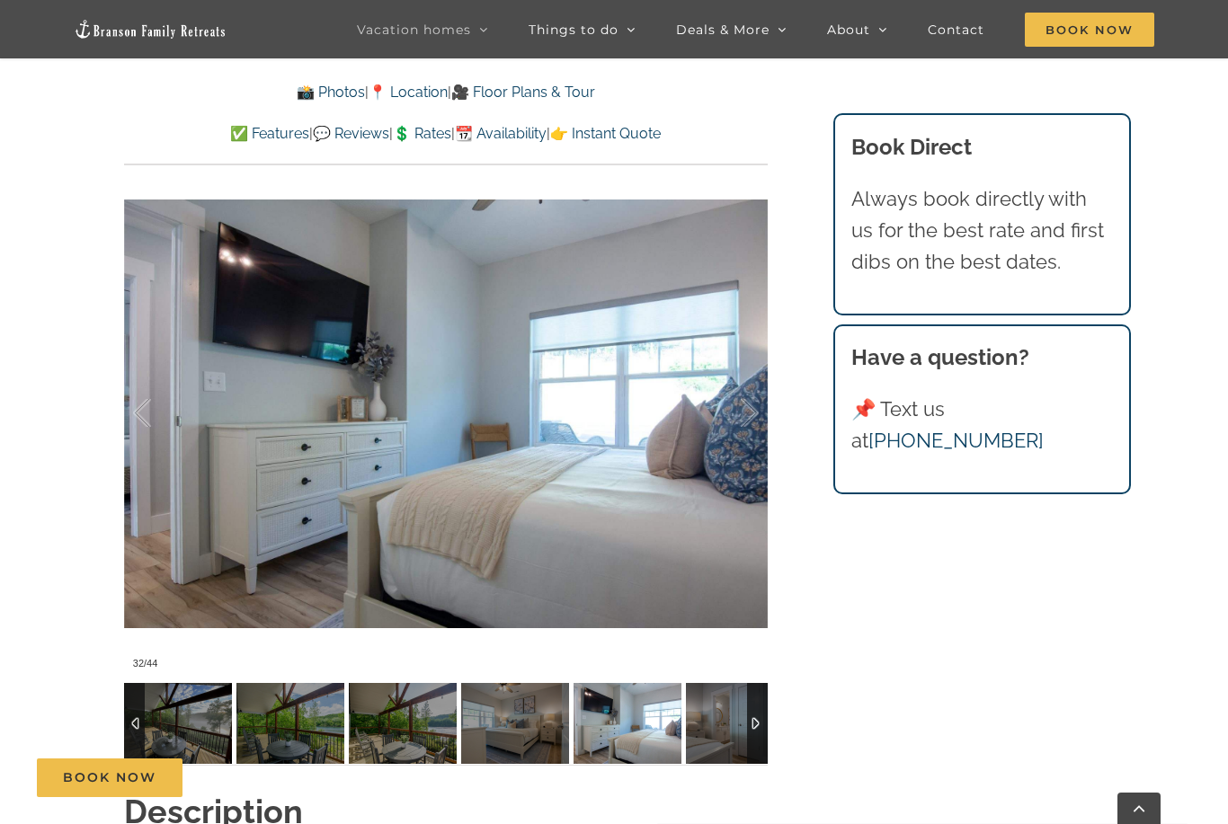
click at [749, 418] on div at bounding box center [731, 413] width 56 height 111
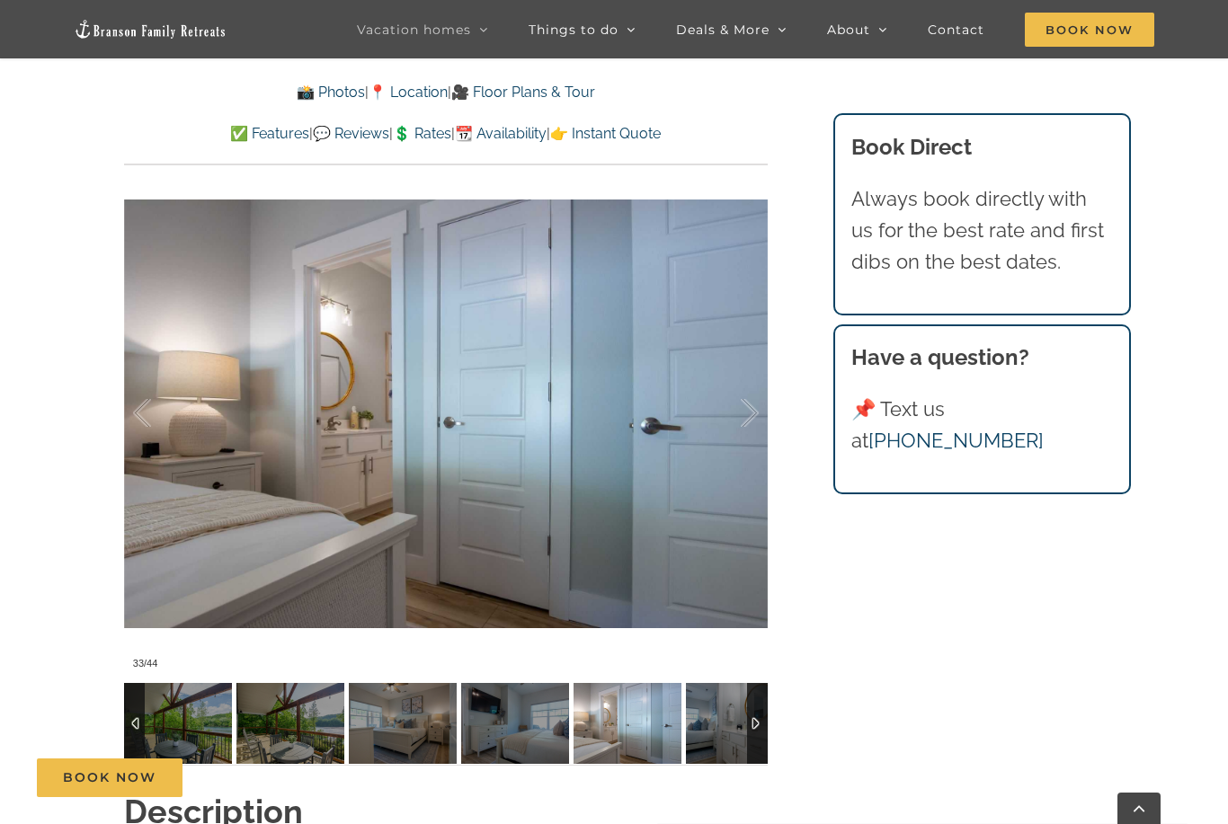
click at [753, 416] on div at bounding box center [731, 413] width 56 height 111
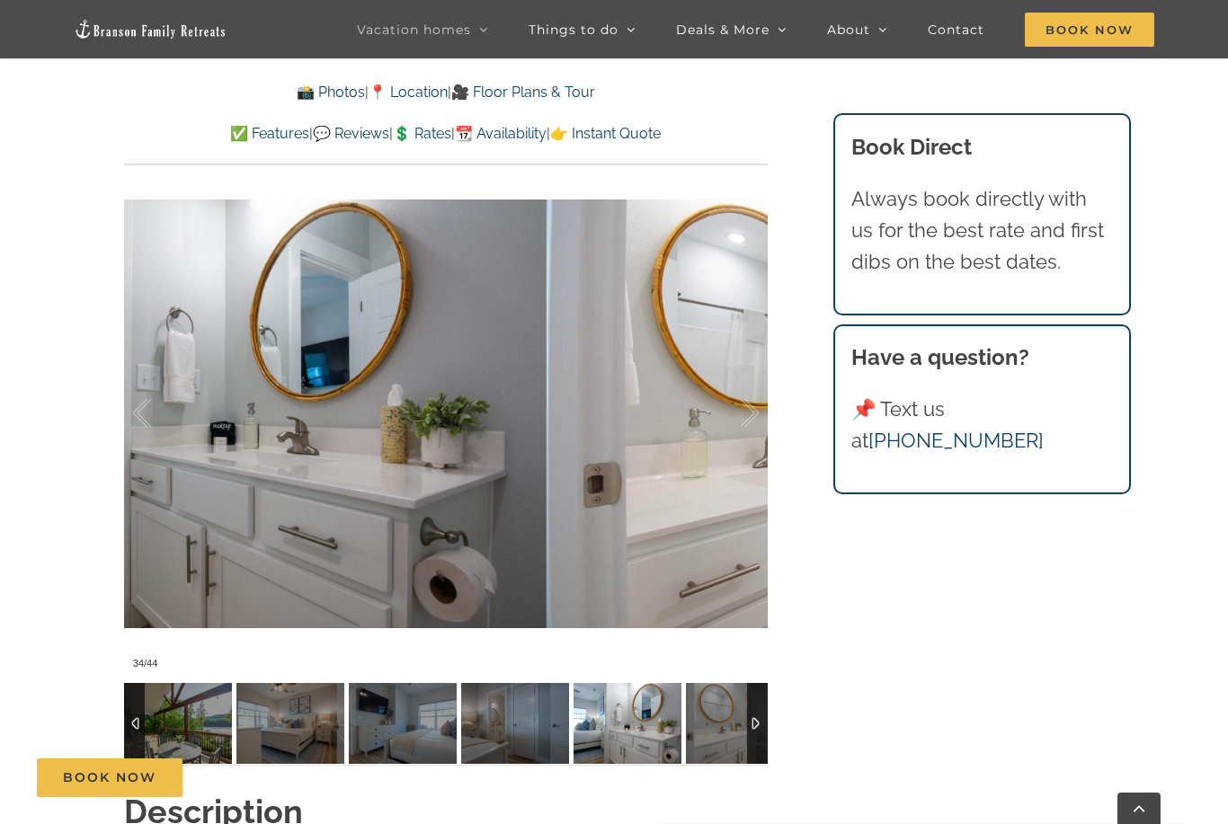
click at [752, 418] on div at bounding box center [731, 413] width 56 height 111
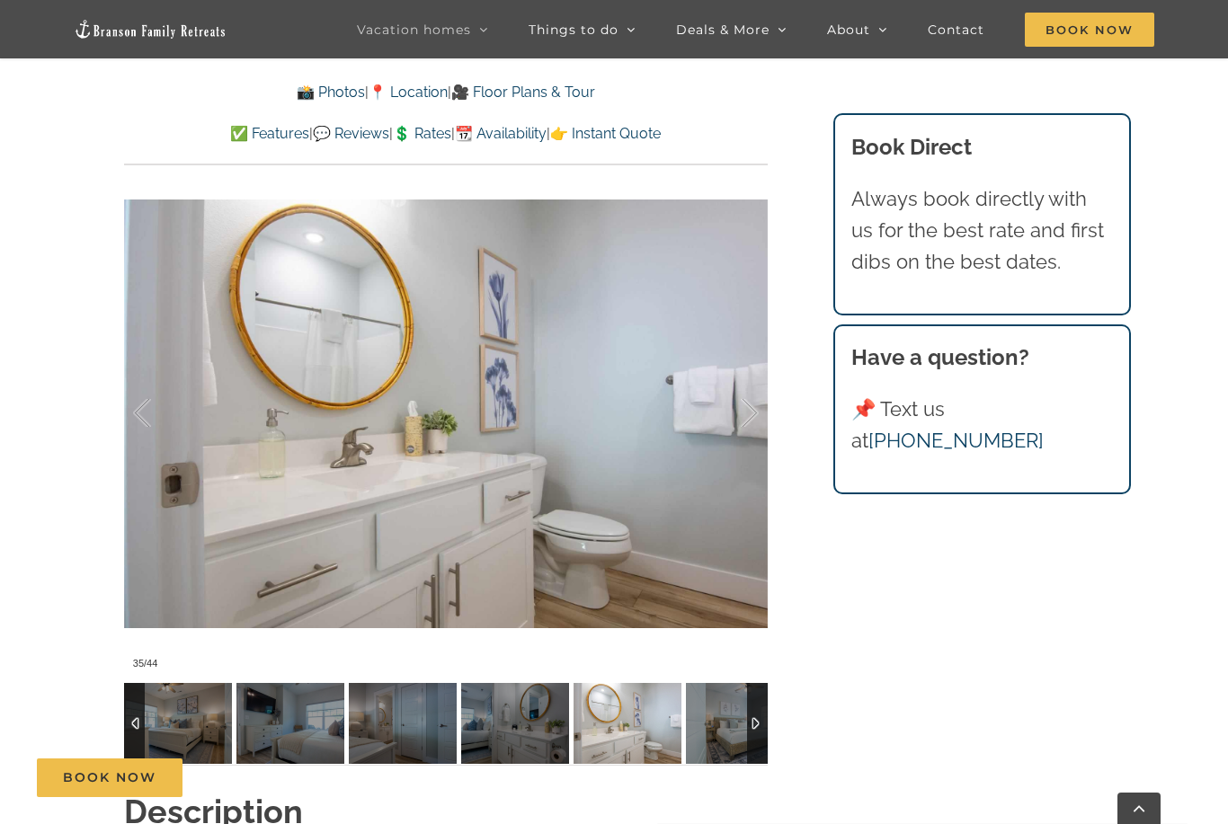
click at [750, 421] on div at bounding box center [731, 413] width 56 height 111
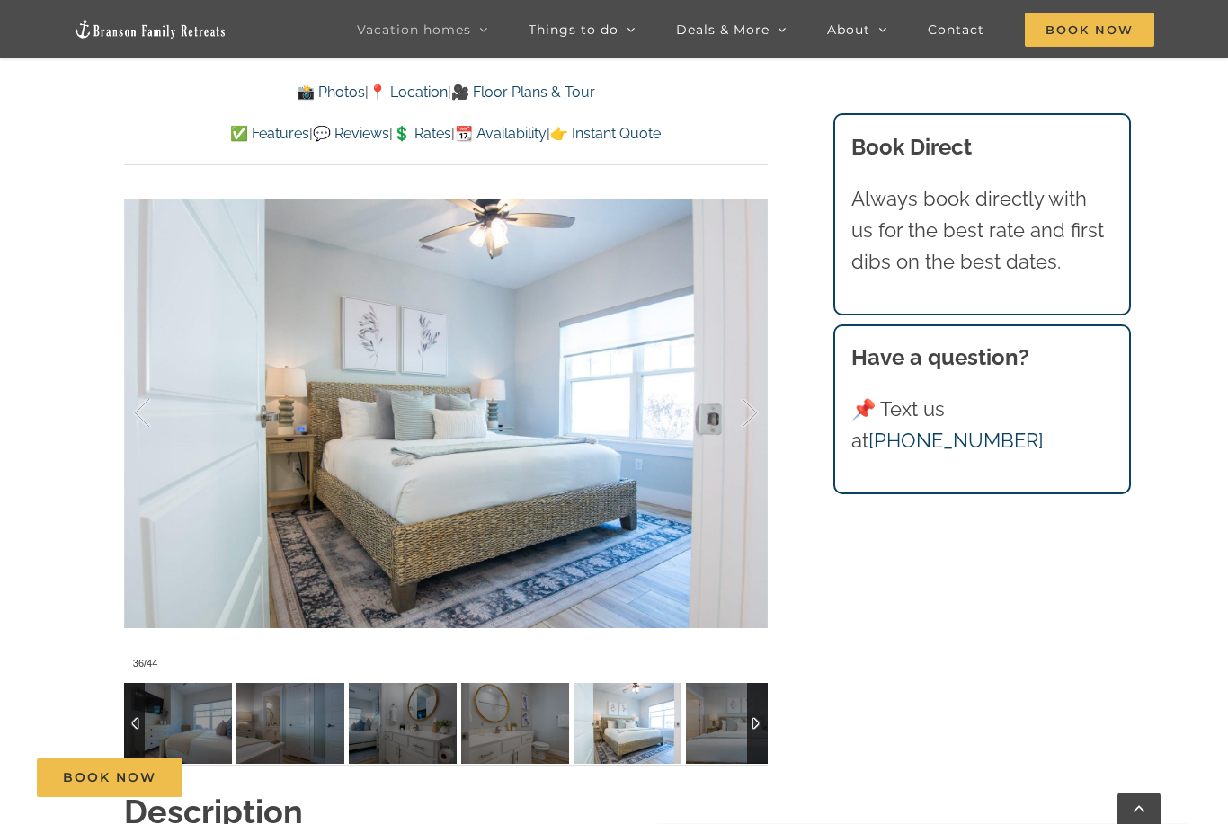
click at [750, 419] on div at bounding box center [731, 413] width 56 height 111
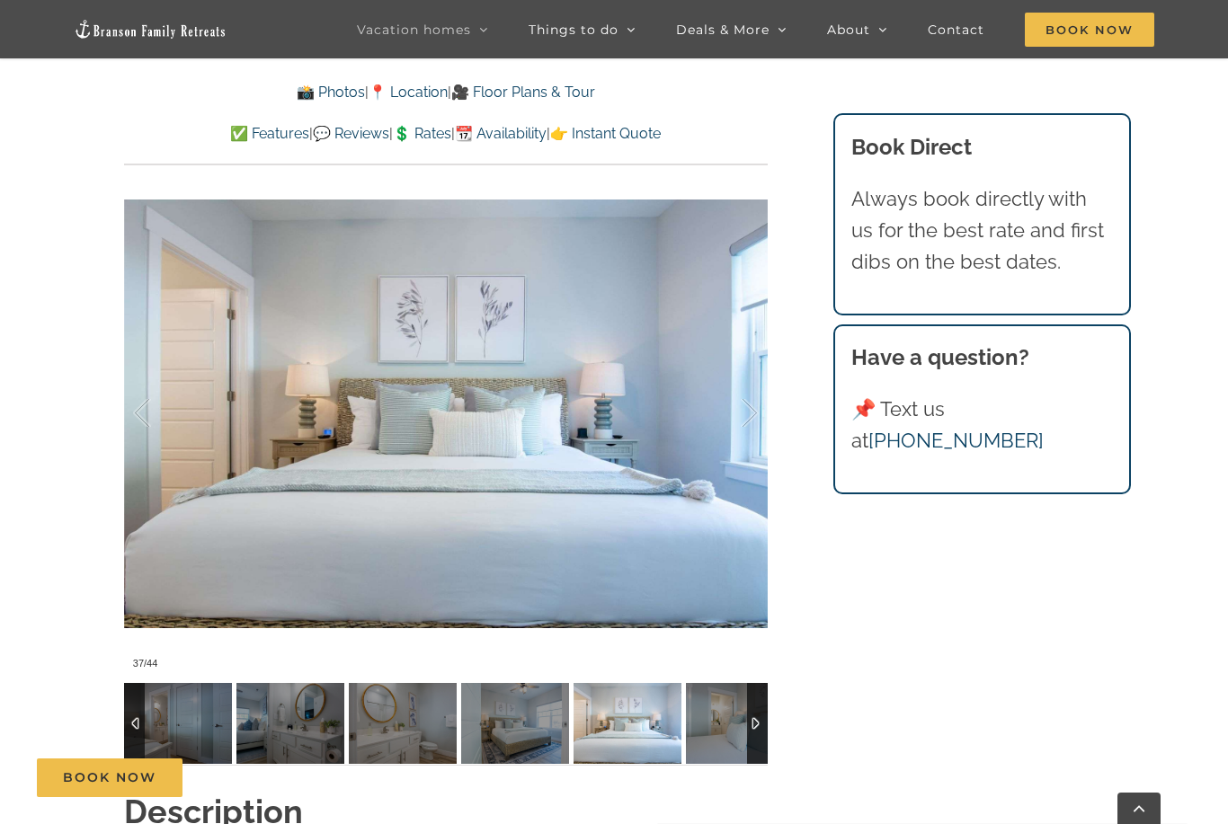
click at [752, 415] on div at bounding box center [731, 413] width 56 height 111
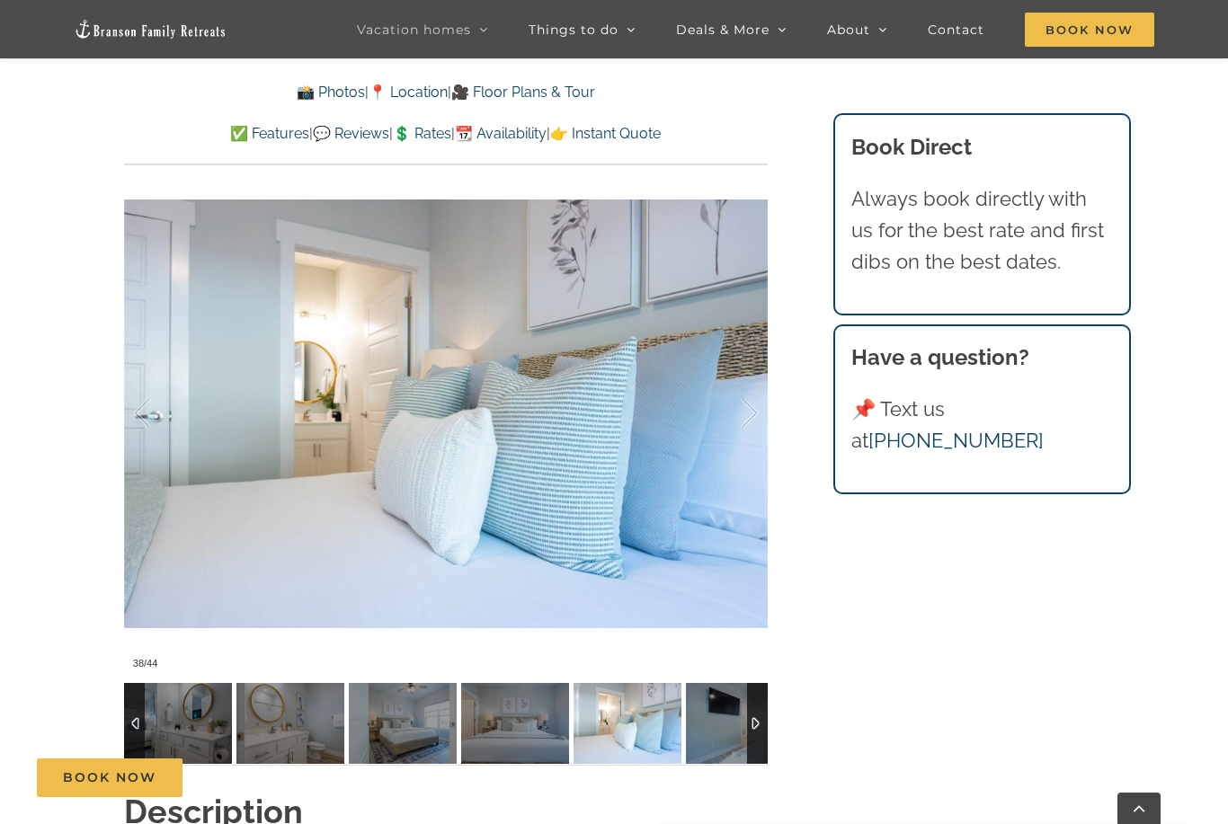
click at [752, 418] on div at bounding box center [731, 413] width 56 height 111
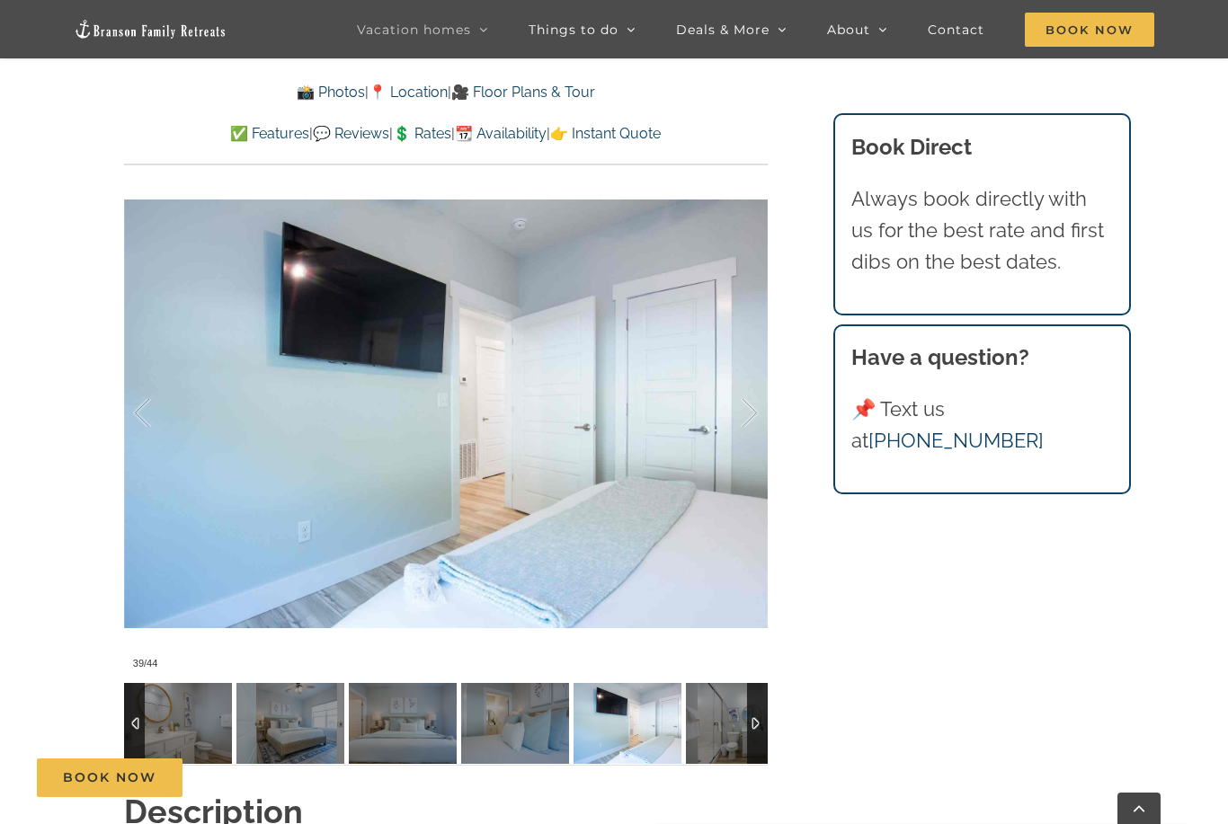
click at [745, 428] on div at bounding box center [731, 413] width 56 height 111
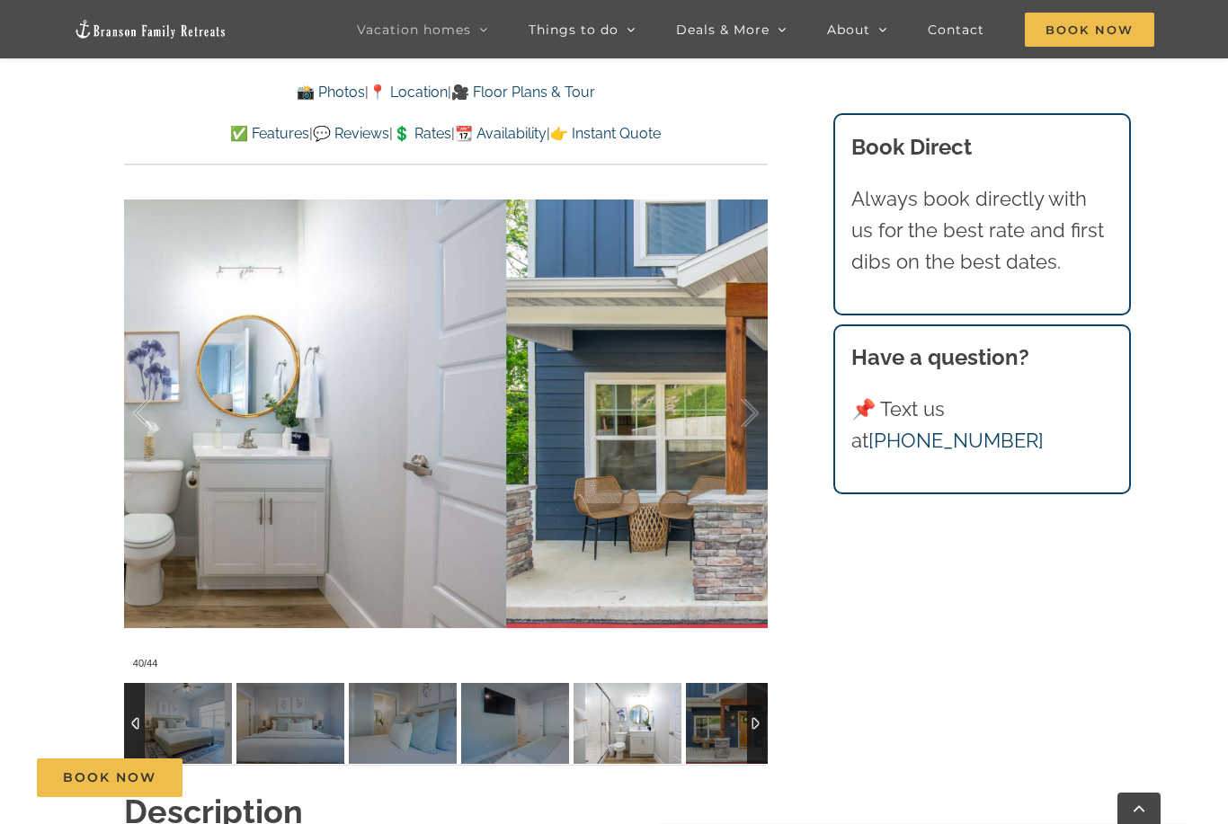
click at [745, 430] on div at bounding box center [731, 413] width 56 height 111
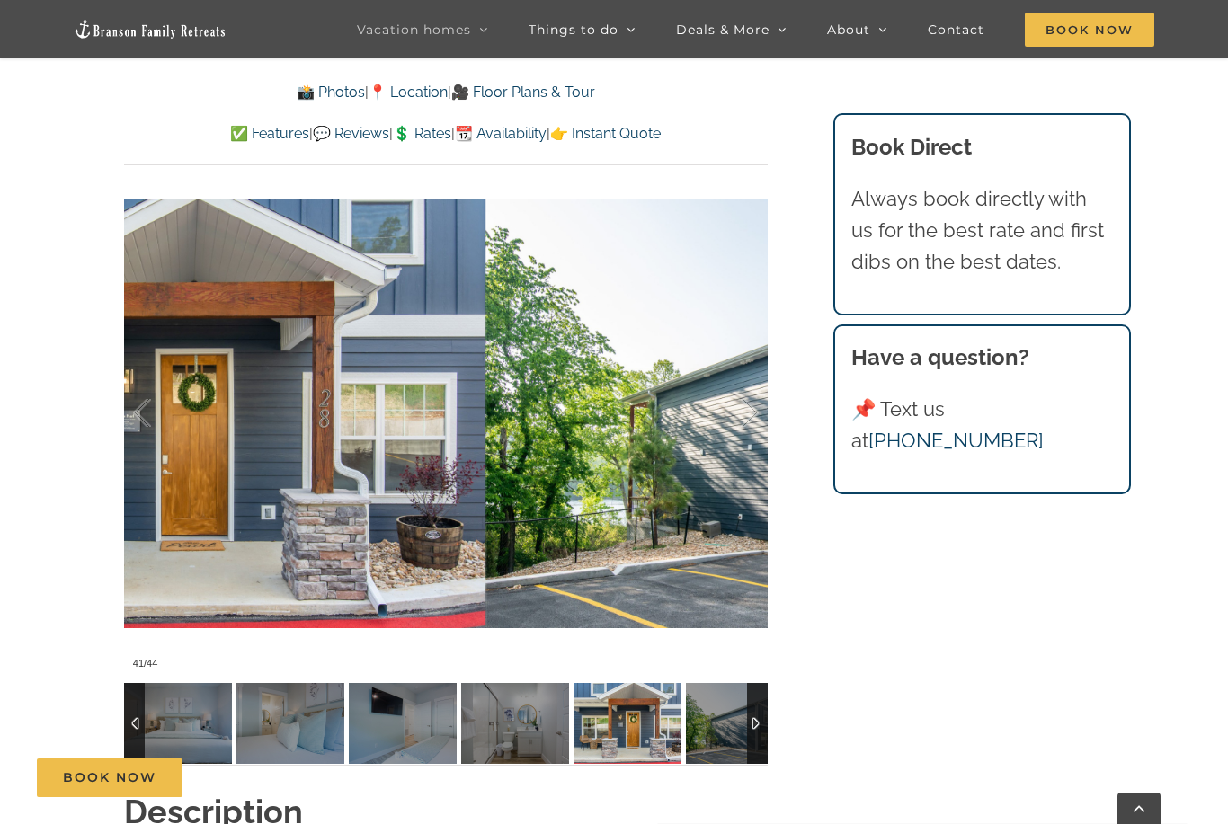
click at [746, 429] on div at bounding box center [731, 413] width 56 height 111
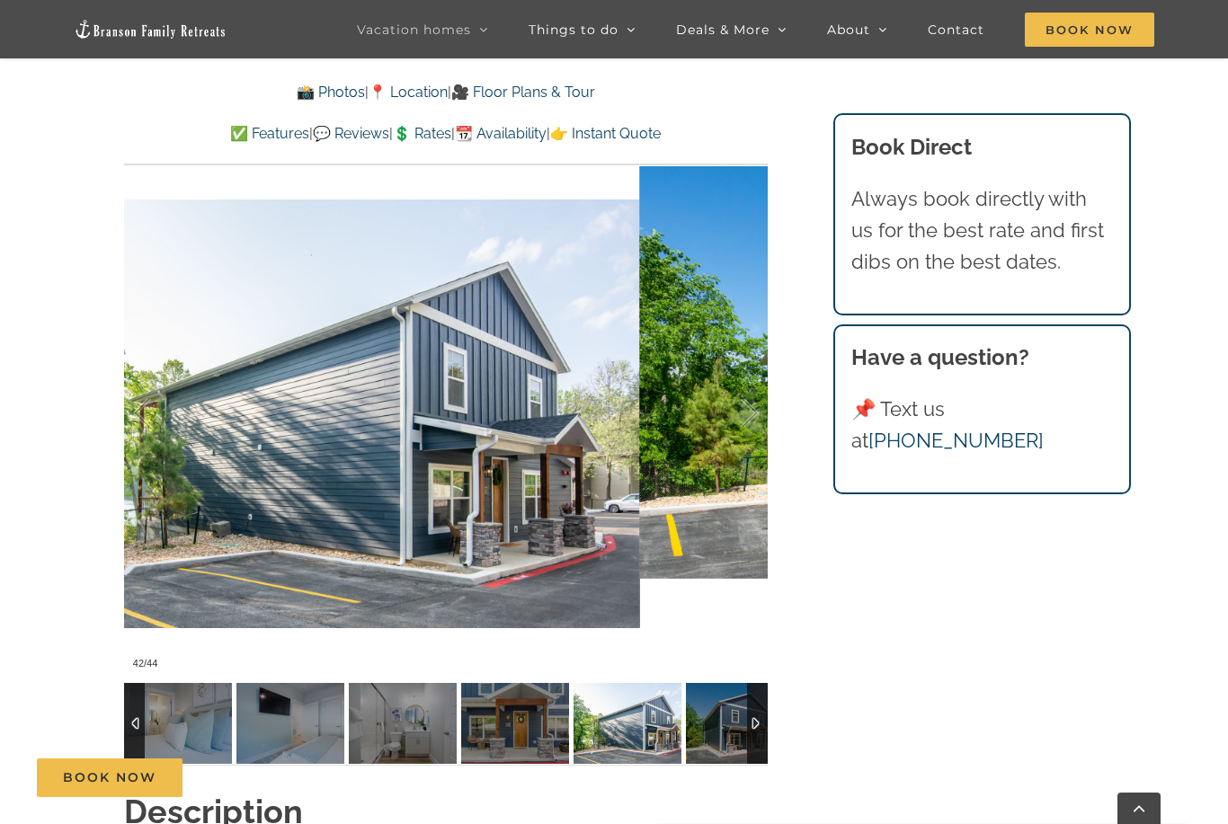
click at [744, 429] on div at bounding box center [731, 413] width 56 height 111
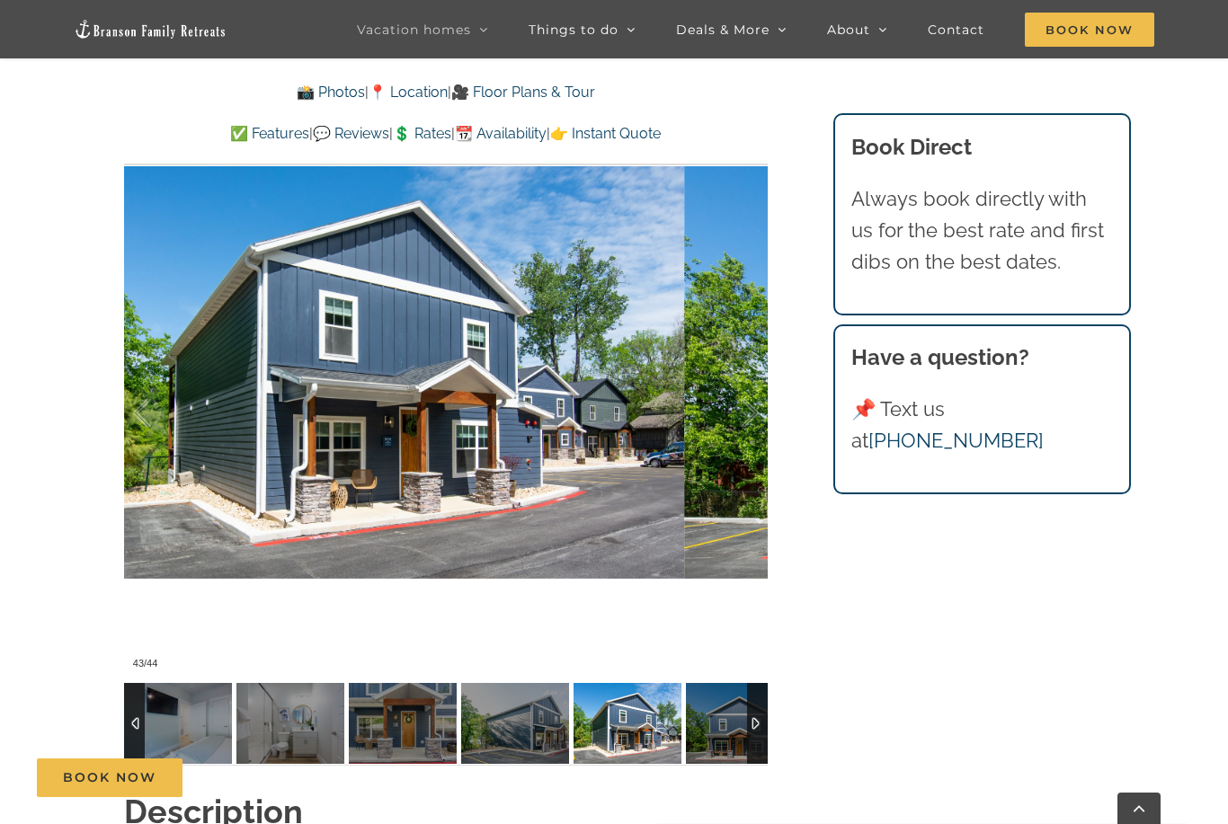
click at [741, 436] on div at bounding box center [731, 413] width 56 height 111
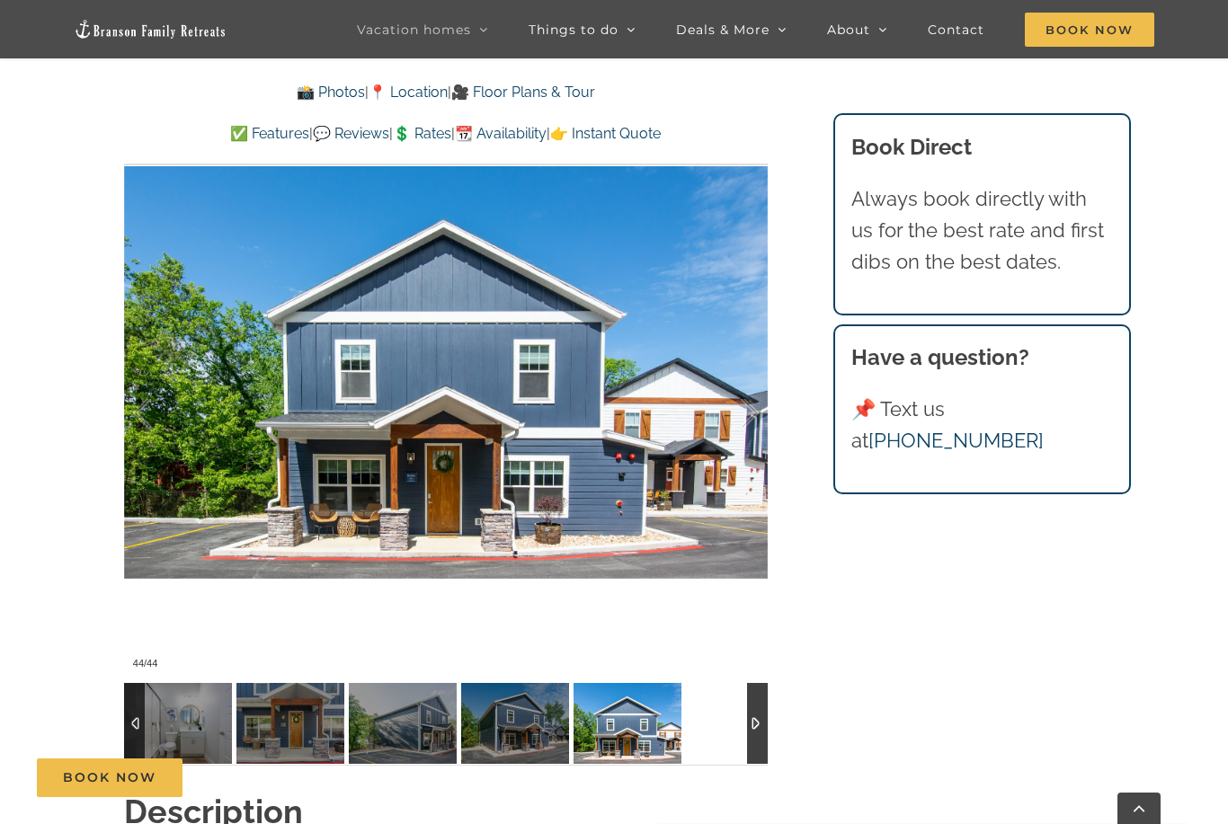
click at [744, 435] on div at bounding box center [731, 413] width 56 height 111
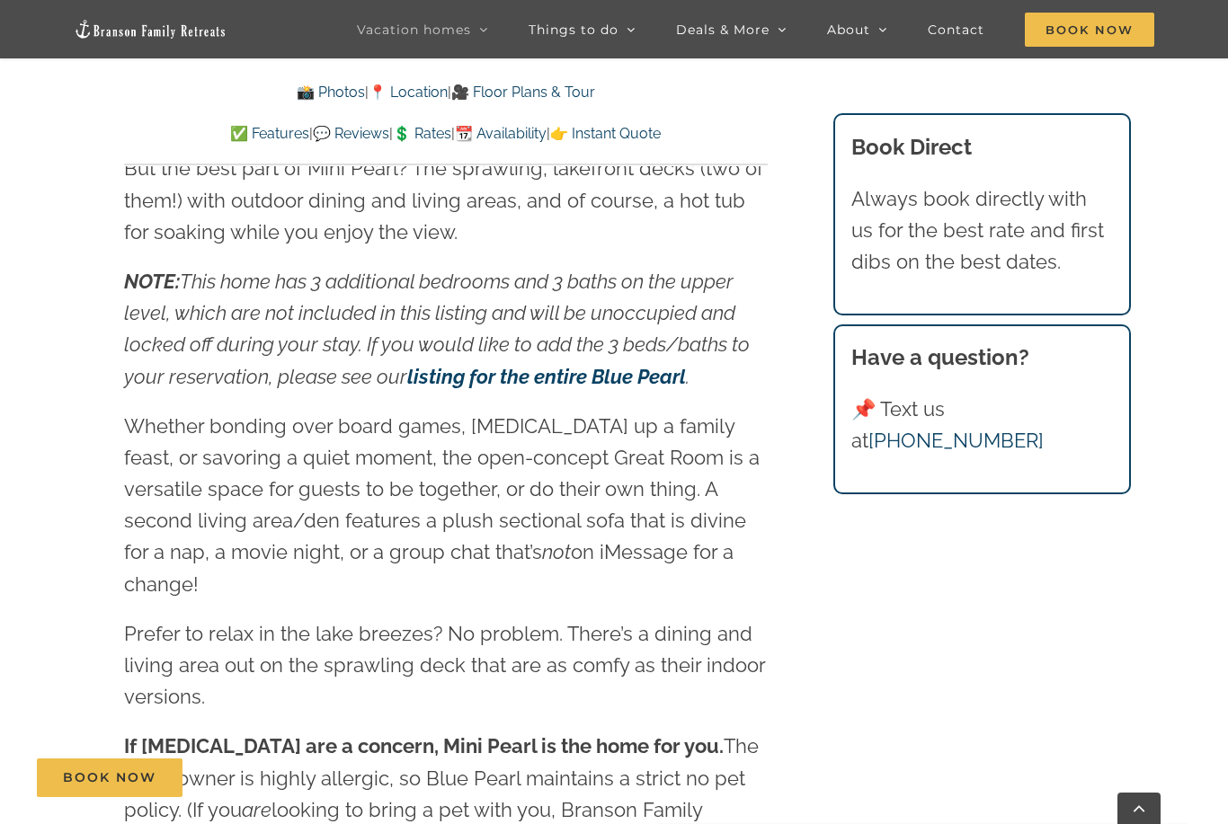
scroll to position [2065, 0]
click at [758, 452] on p "Whether bonding over board games, whipping up a family feast, or savoring a qui…" at bounding box center [445, 505] width 643 height 190
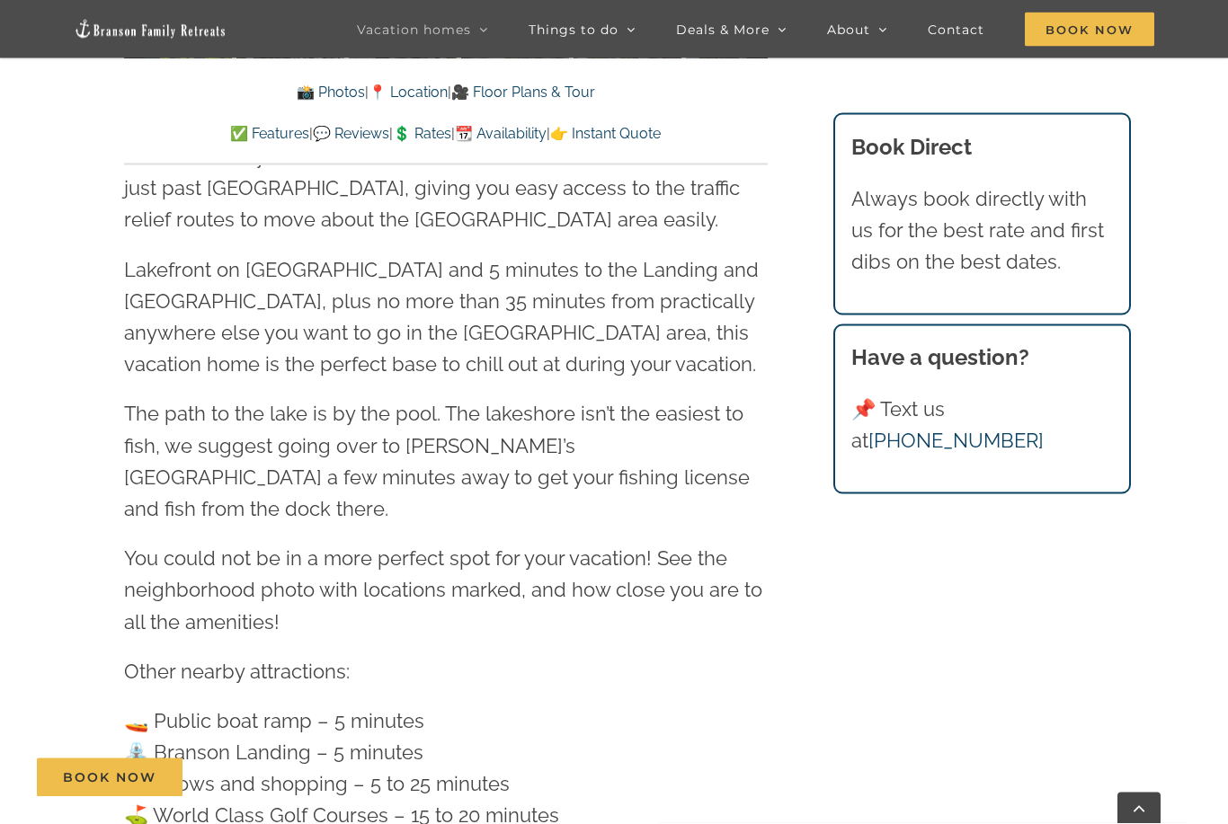
scroll to position [4261, 0]
